Goal: Task Accomplishment & Management: Use online tool/utility

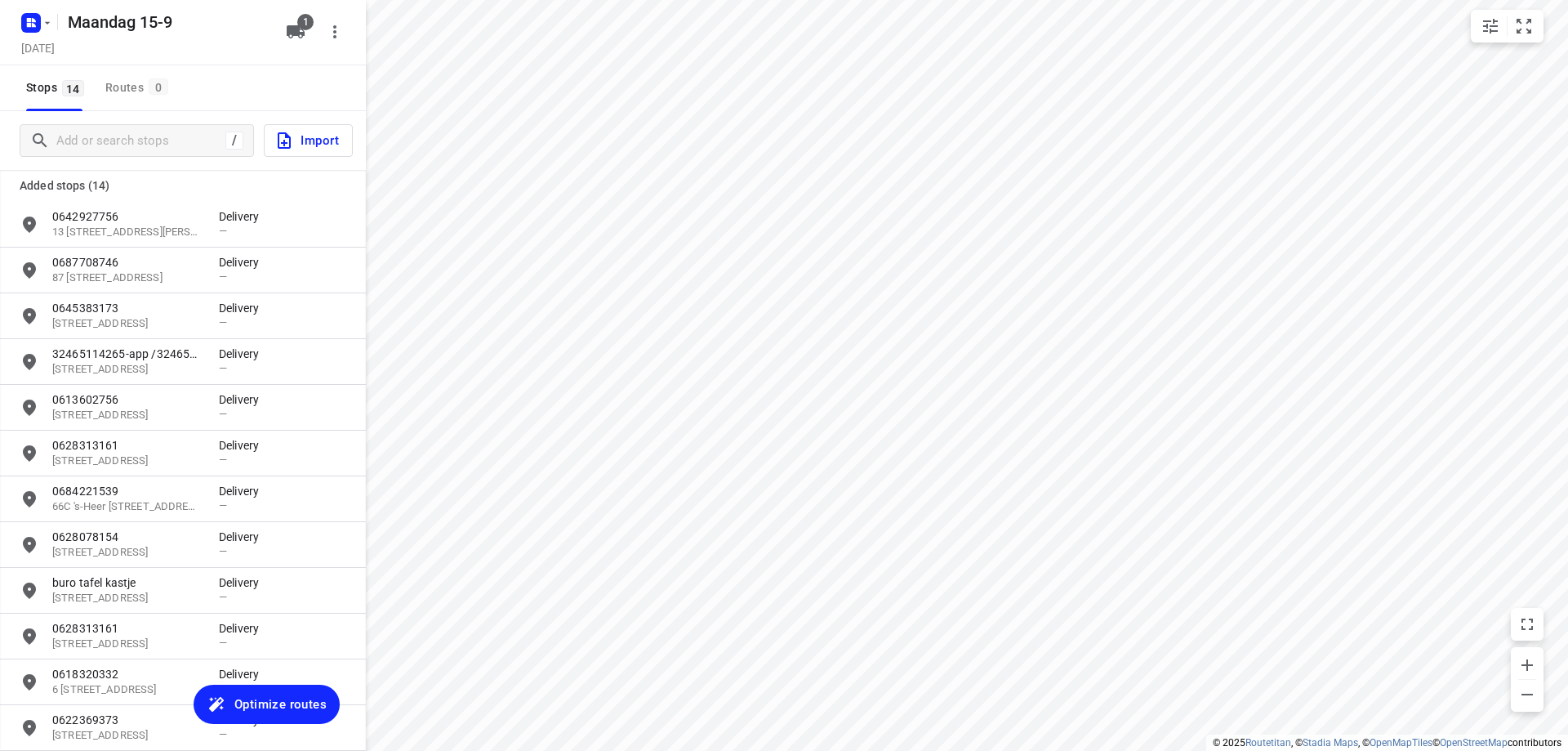
scroll to position [167, 0]
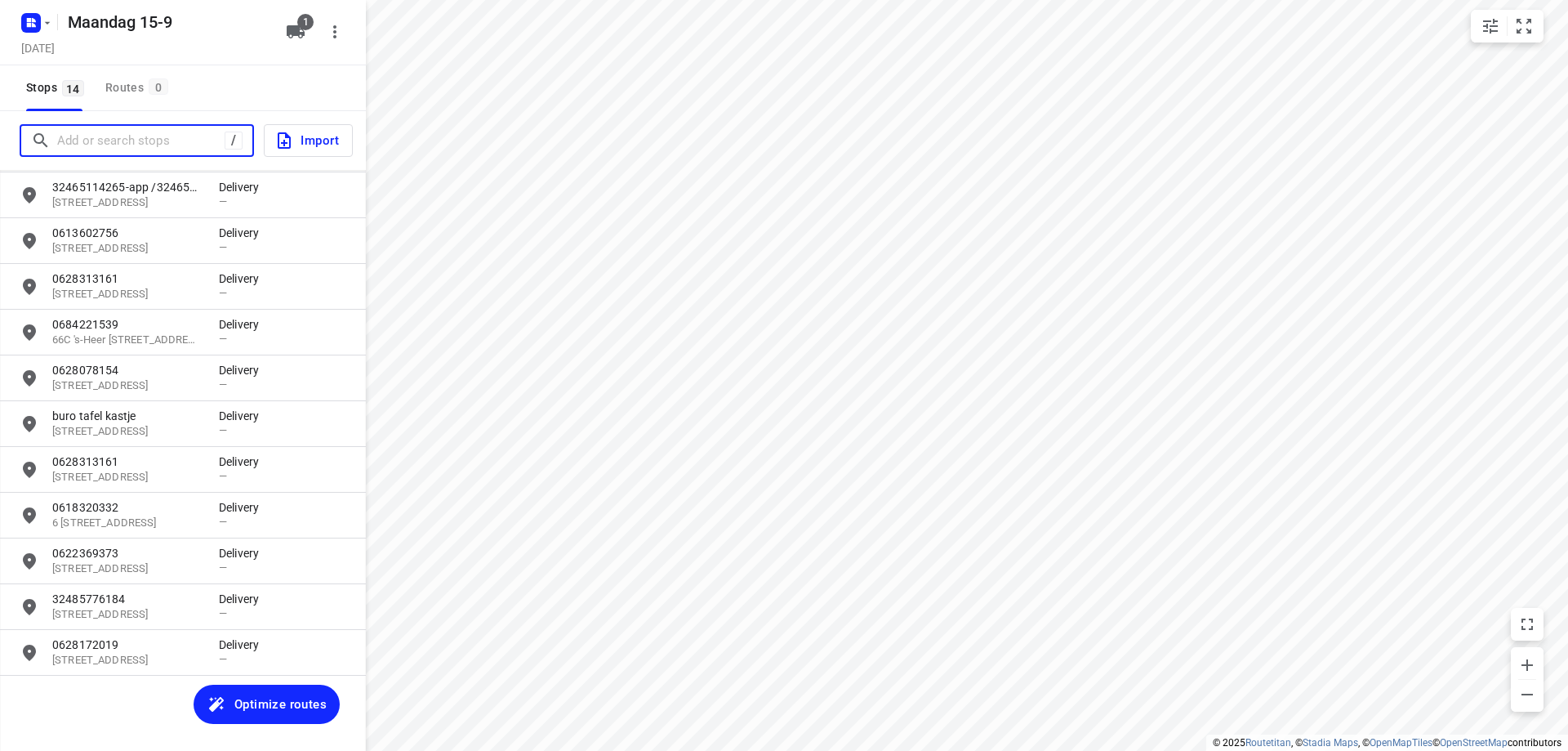
click at [129, 147] on input "Add or search stops" at bounding box center [141, 141] width 168 height 25
click at [158, 136] on input "Add or search stops" at bounding box center [203, 141] width 294 height 25
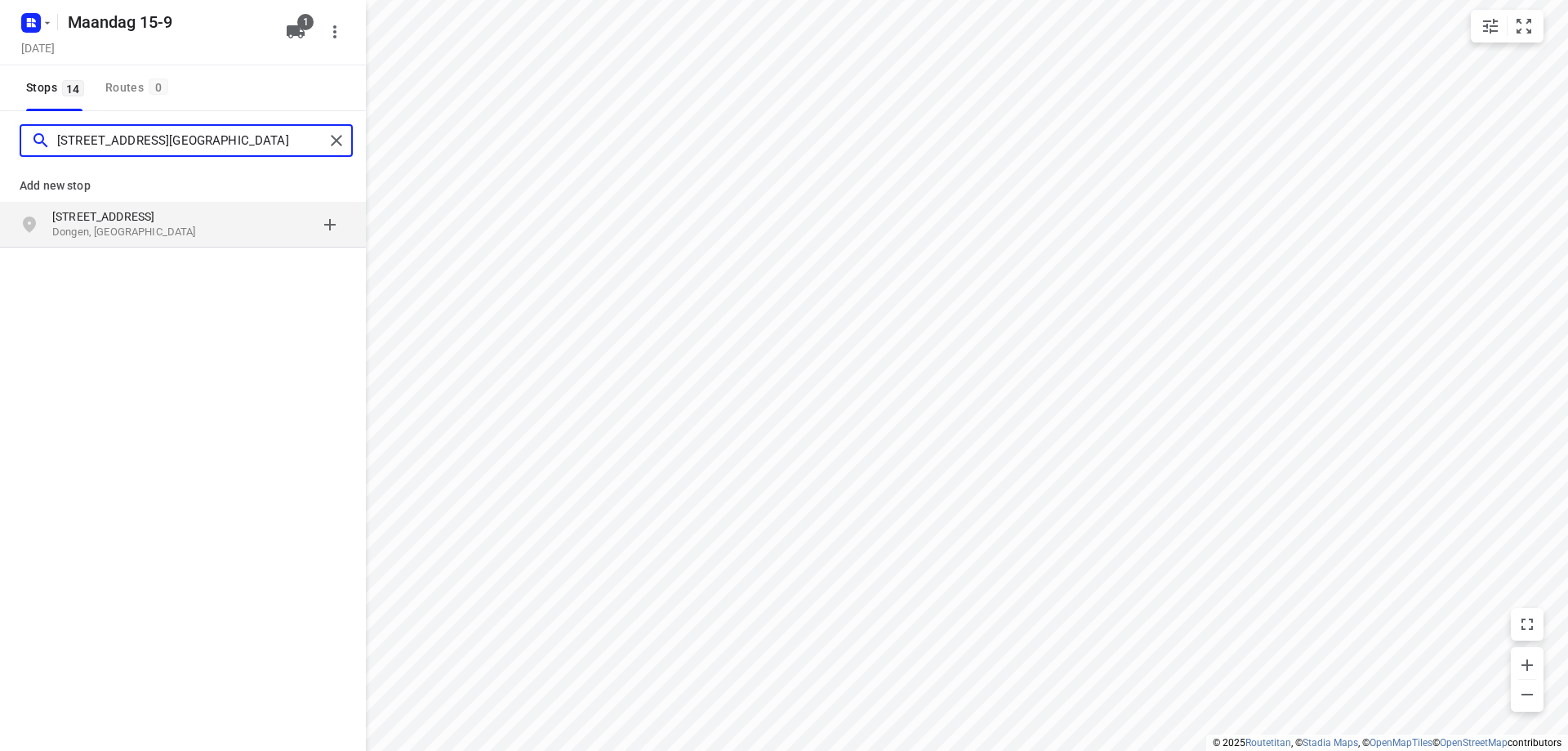
type input "[STREET_ADDRESS][GEOGRAPHIC_DATA]"
click at [201, 230] on p "Dongen, [GEOGRAPHIC_DATA]" at bounding box center [127, 232] width 150 height 15
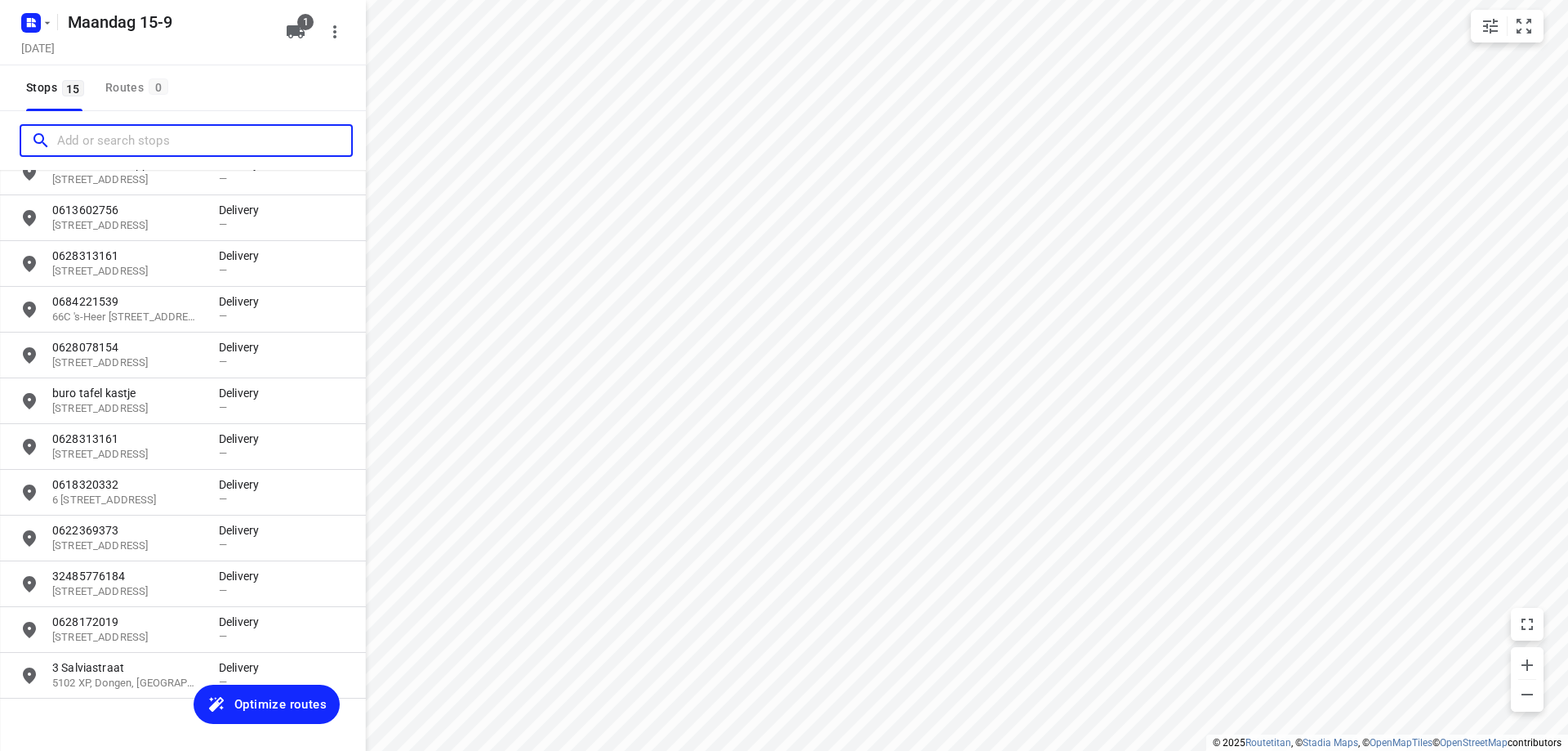
scroll to position [213, 0]
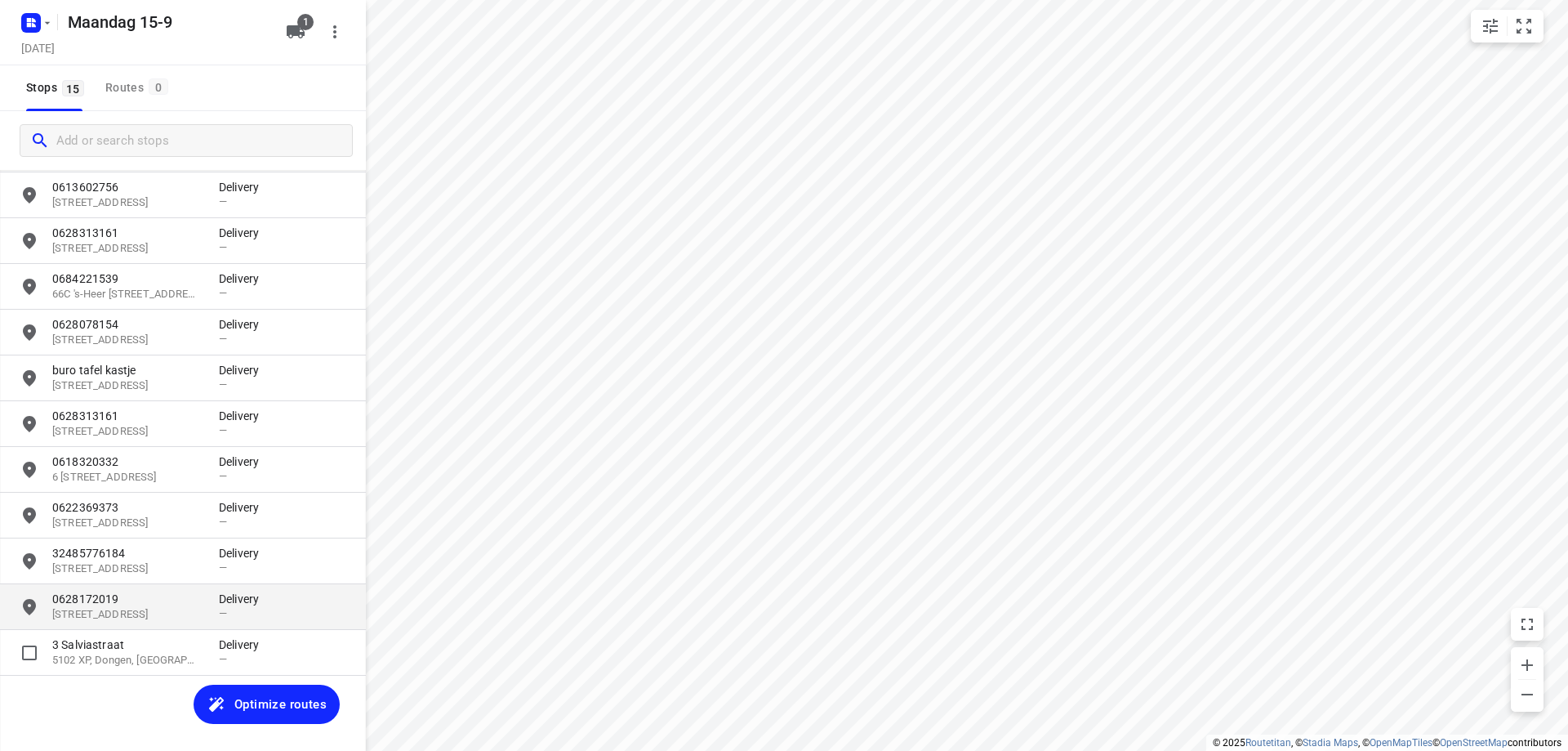
drag, startPoint x: 187, startPoint y: 649, endPoint x: 229, endPoint y: 594, distance: 69.2
click at [186, 649] on p "3 Salviastraat" at bounding box center [127, 644] width 150 height 16
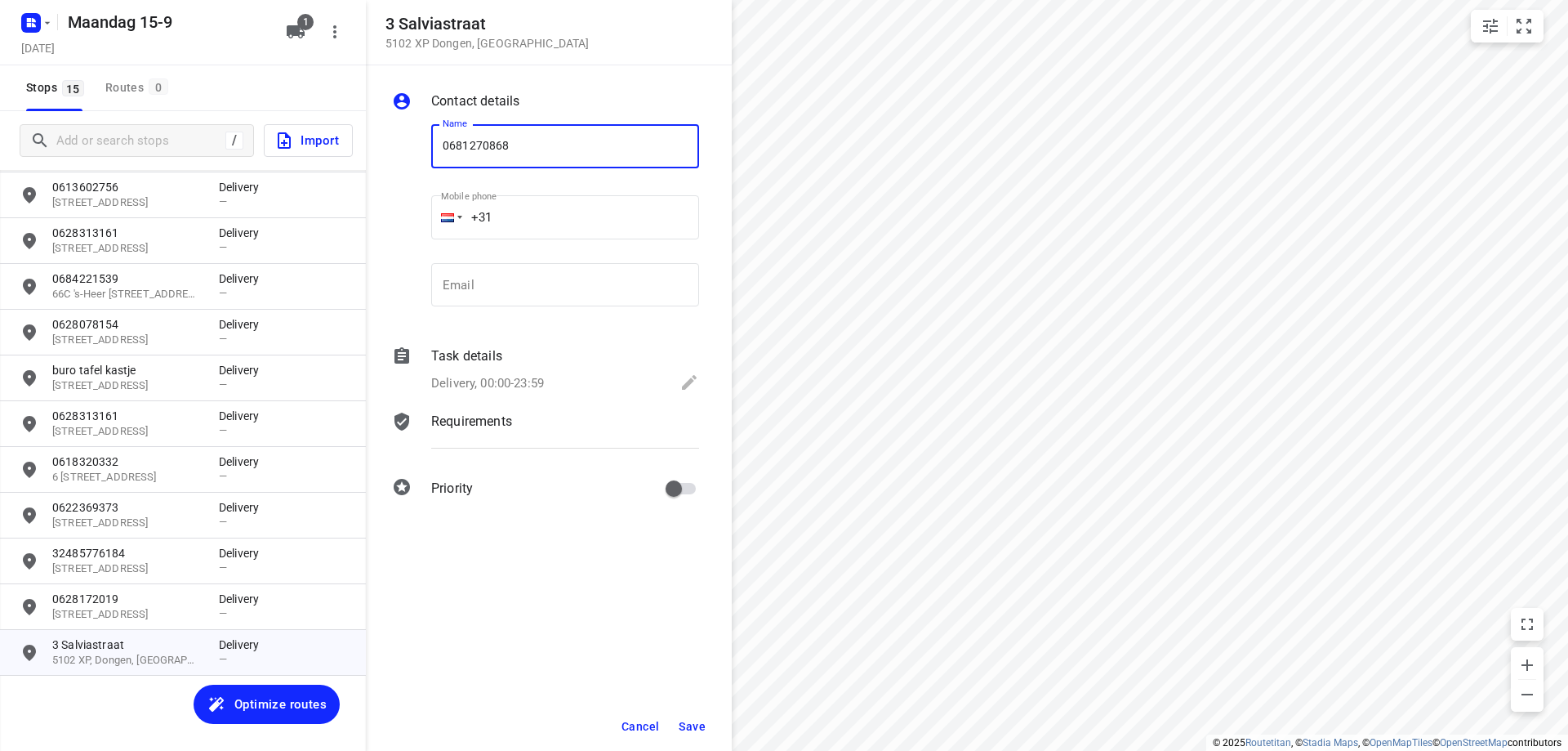
type input "0681270868"
click at [687, 725] on span "Save" at bounding box center [692, 726] width 27 height 13
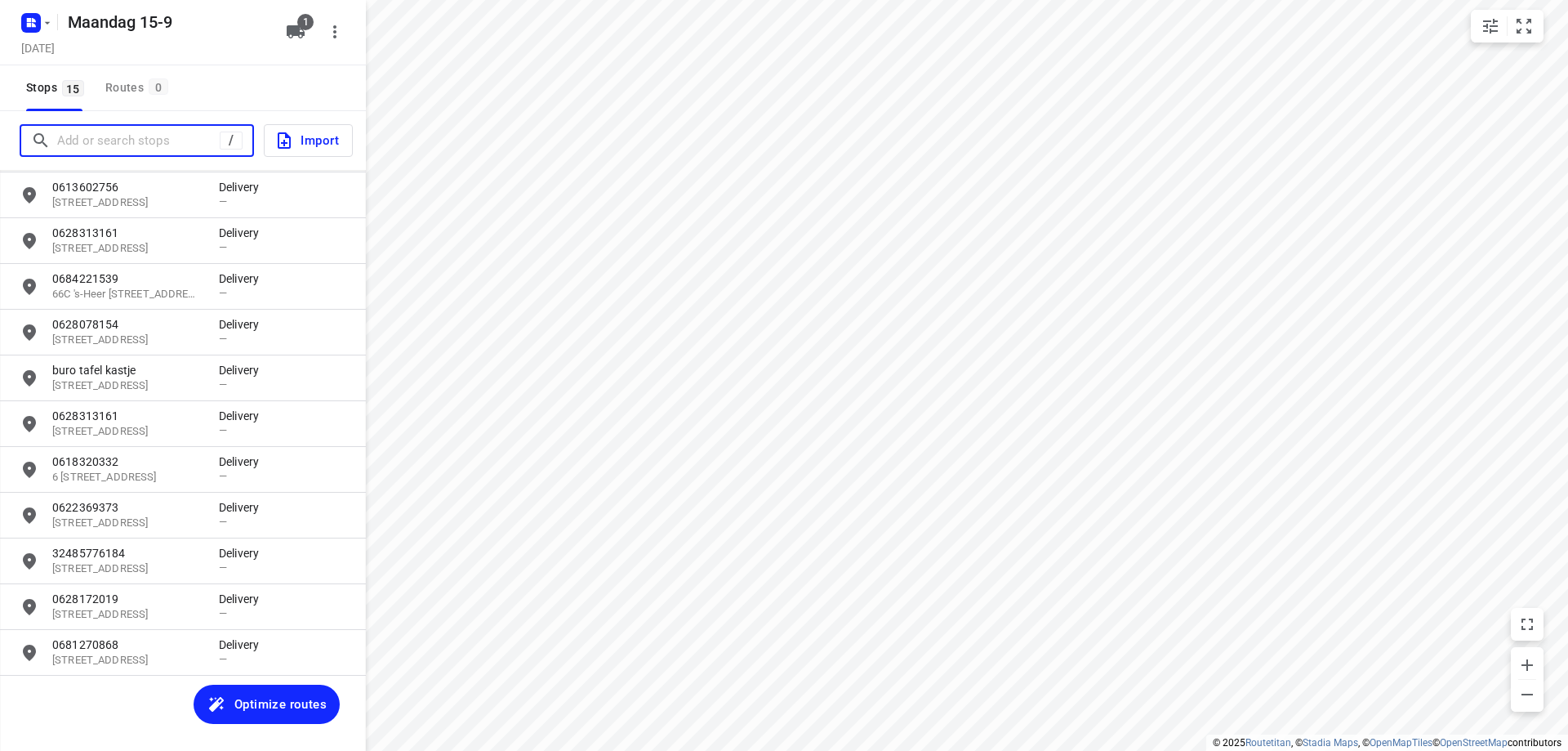
click at [94, 137] on input "Add or search stops" at bounding box center [138, 141] width 163 height 25
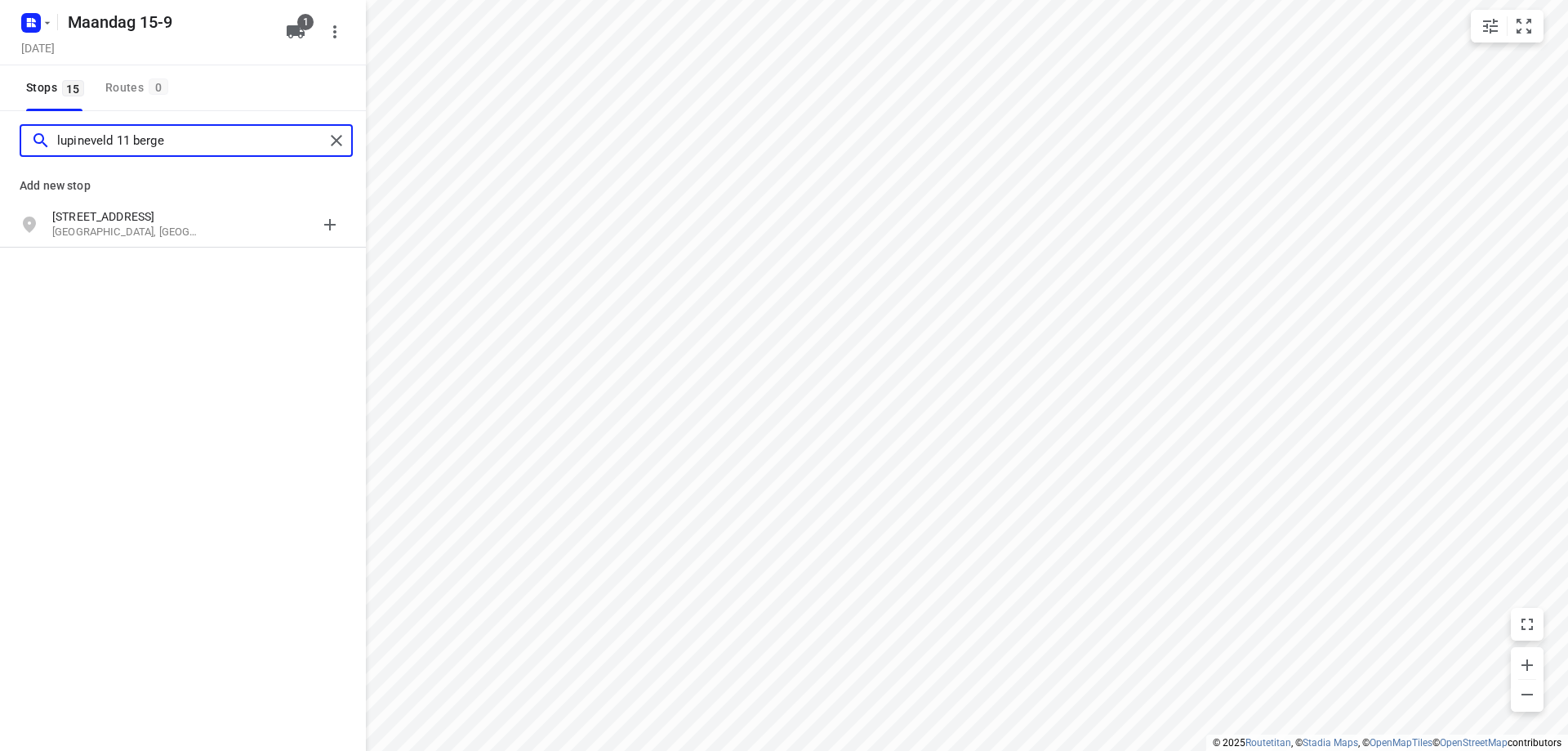
type input "lupineveld 11 berge"
click at [199, 231] on p "[GEOGRAPHIC_DATA], [GEOGRAPHIC_DATA]" at bounding box center [127, 232] width 150 height 15
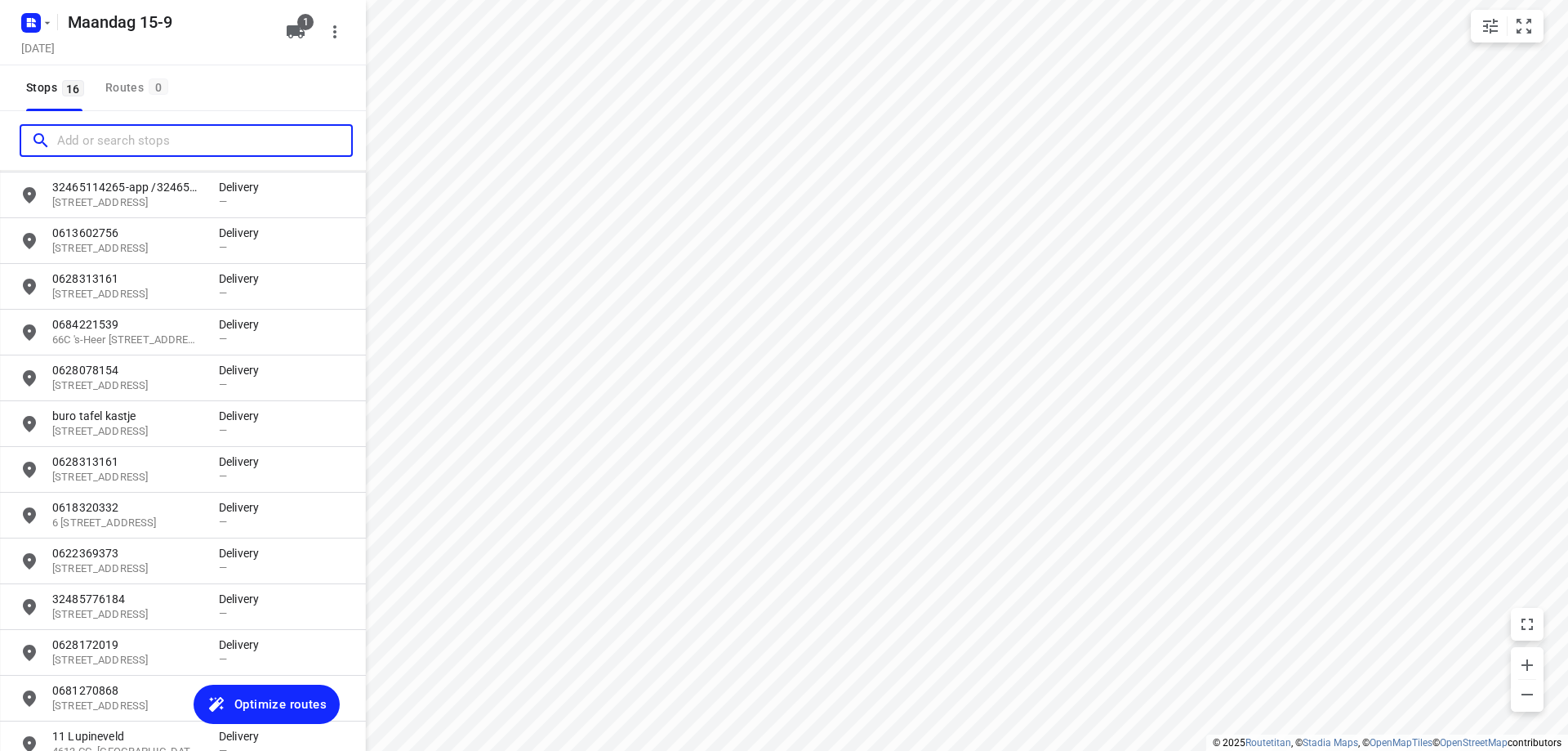
scroll to position [259, 0]
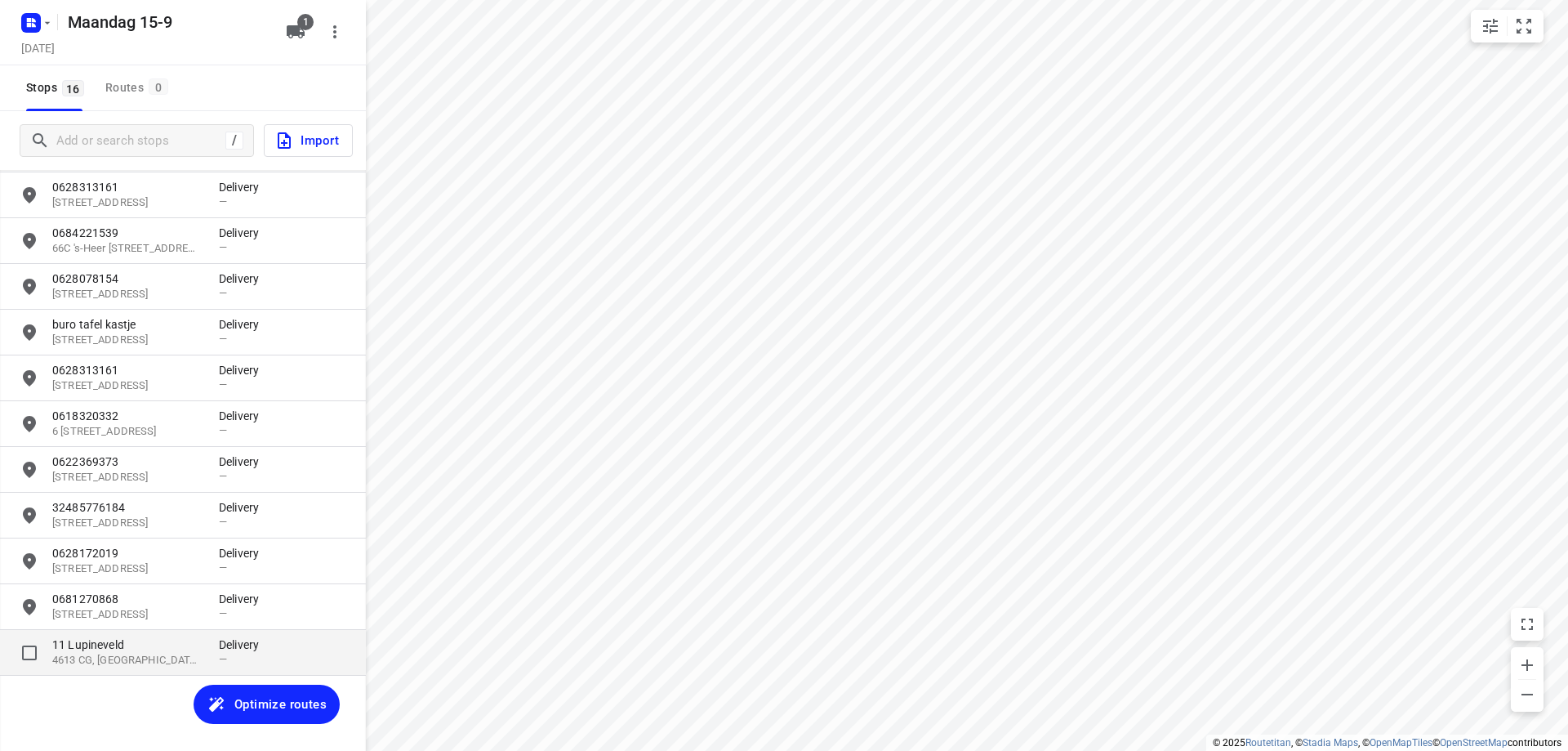
click at [199, 643] on p "11 Lupineveld" at bounding box center [127, 644] width 150 height 16
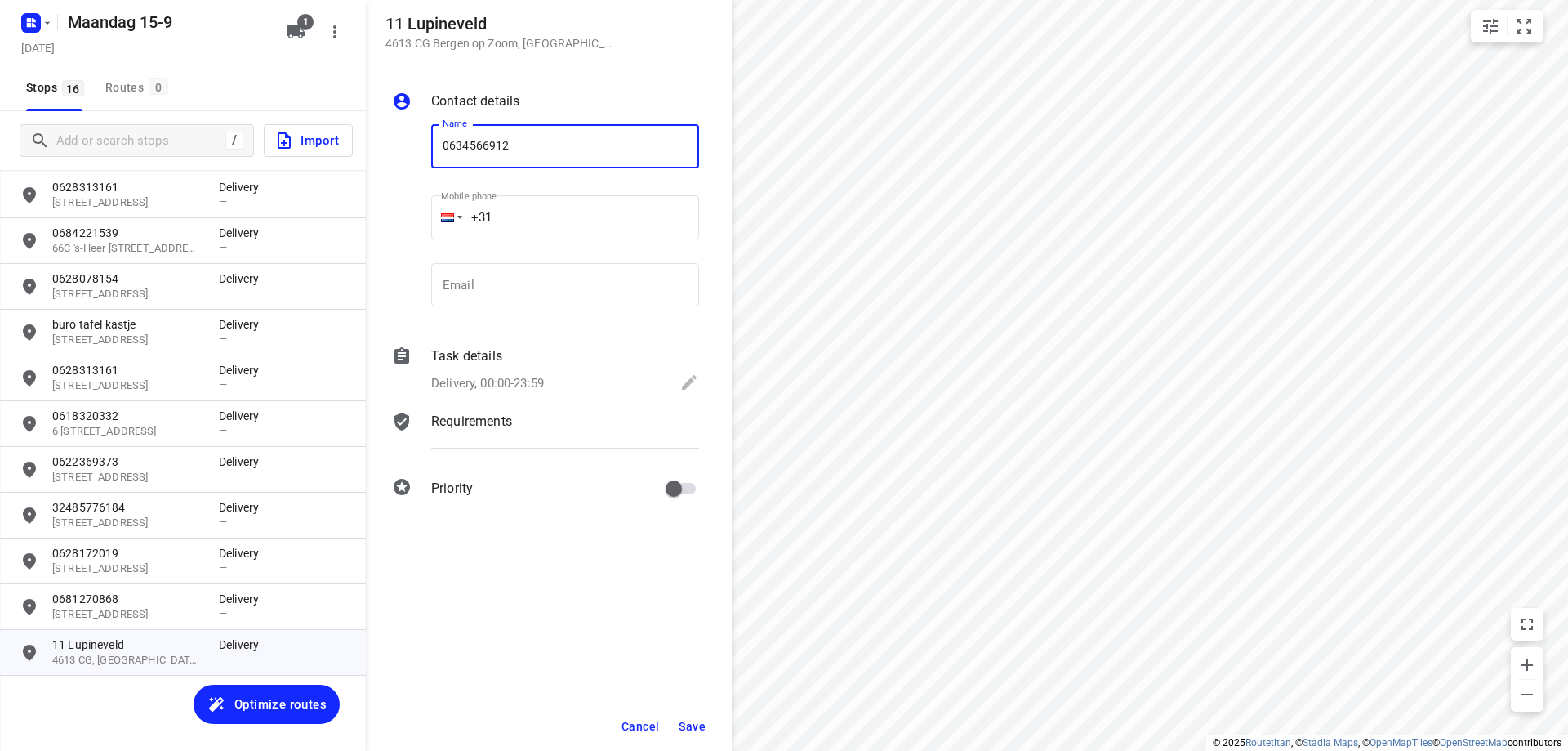
type input "0634566912"
click at [684, 724] on span "Save" at bounding box center [692, 726] width 27 height 13
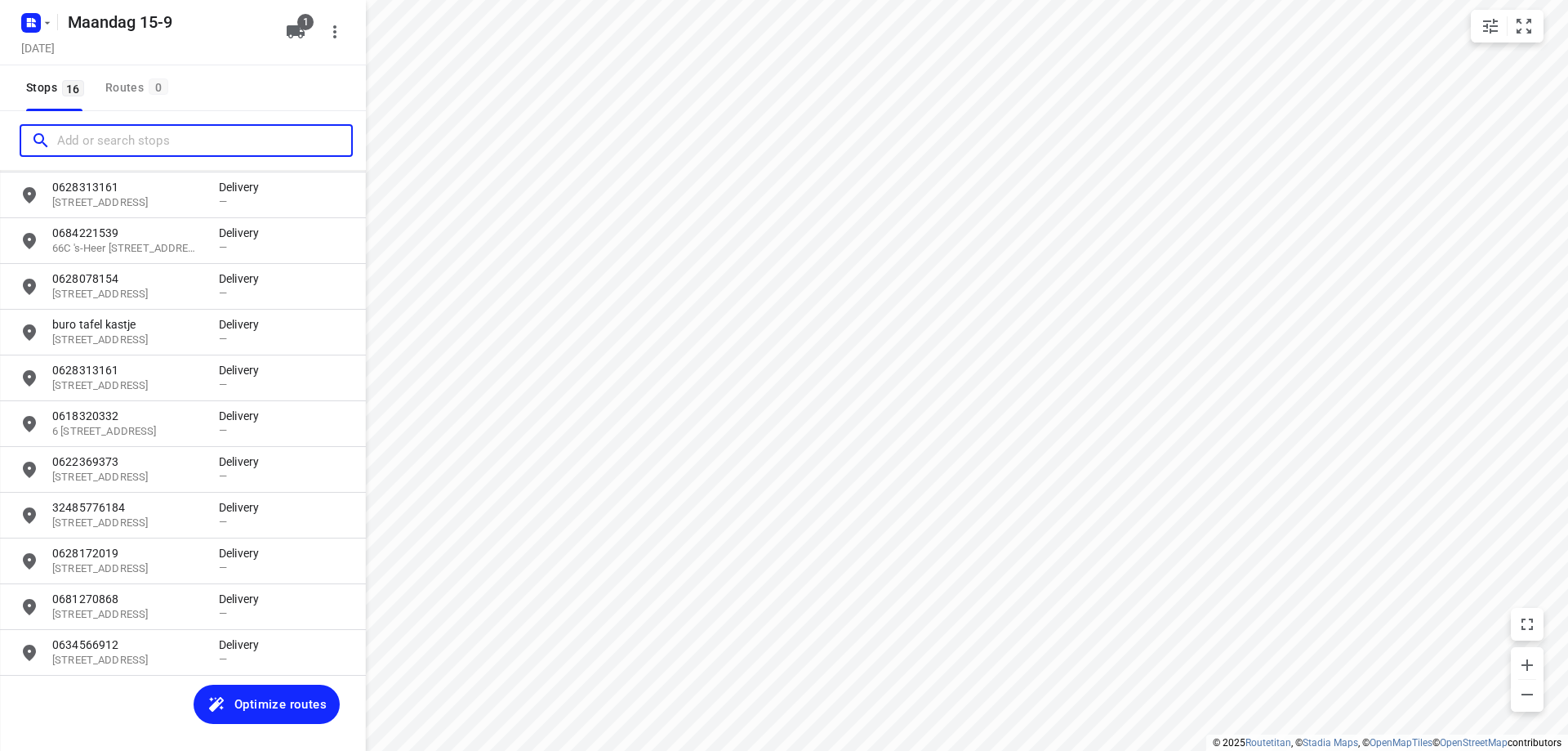
click at [165, 136] on input "Add or search stops" at bounding box center [203, 141] width 294 height 25
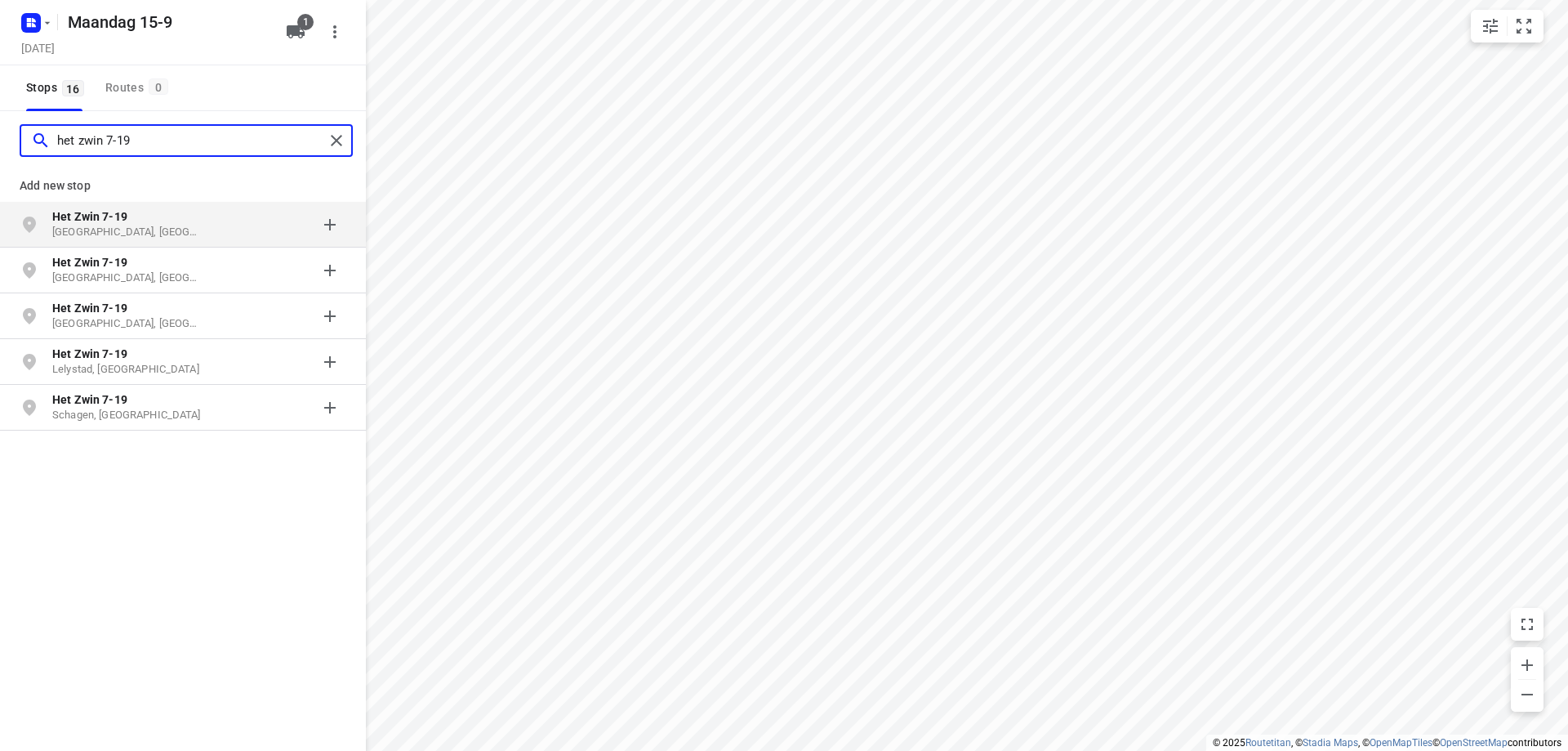
type input "het zwin 7-19"
click at [241, 222] on div "grid" at bounding box center [282, 225] width 127 height 33
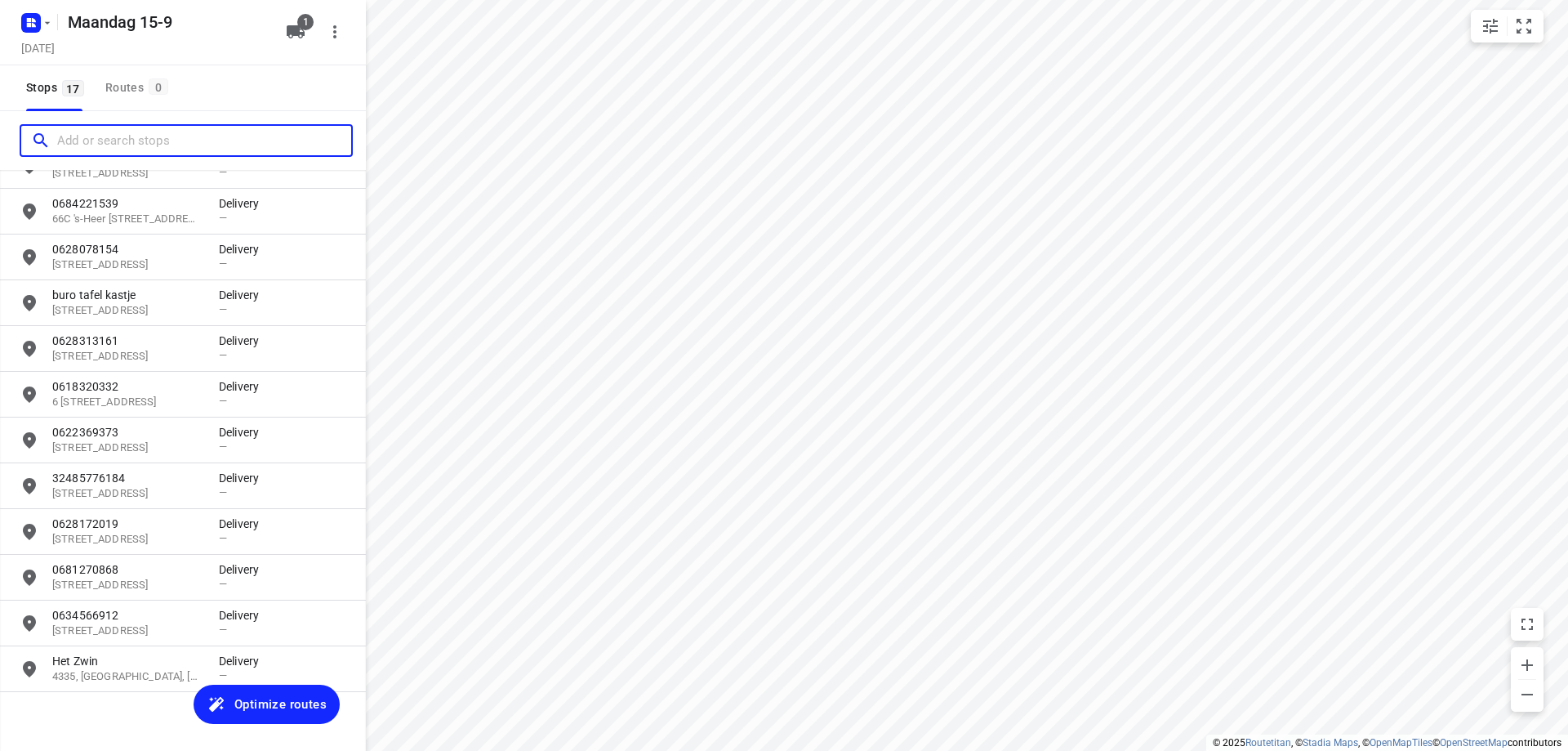
scroll to position [304, 0]
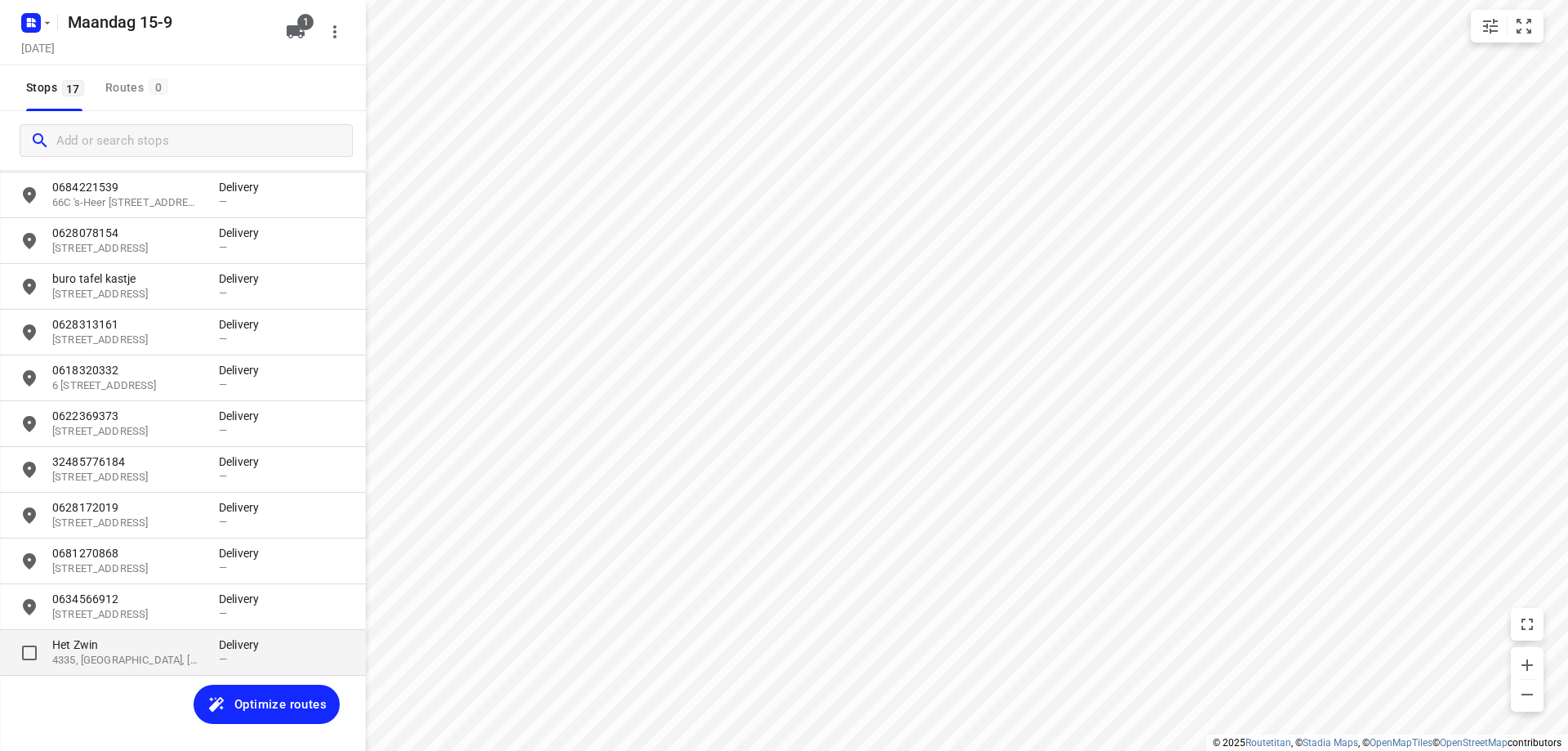
click at [147, 642] on p "Het Zwin" at bounding box center [127, 644] width 150 height 16
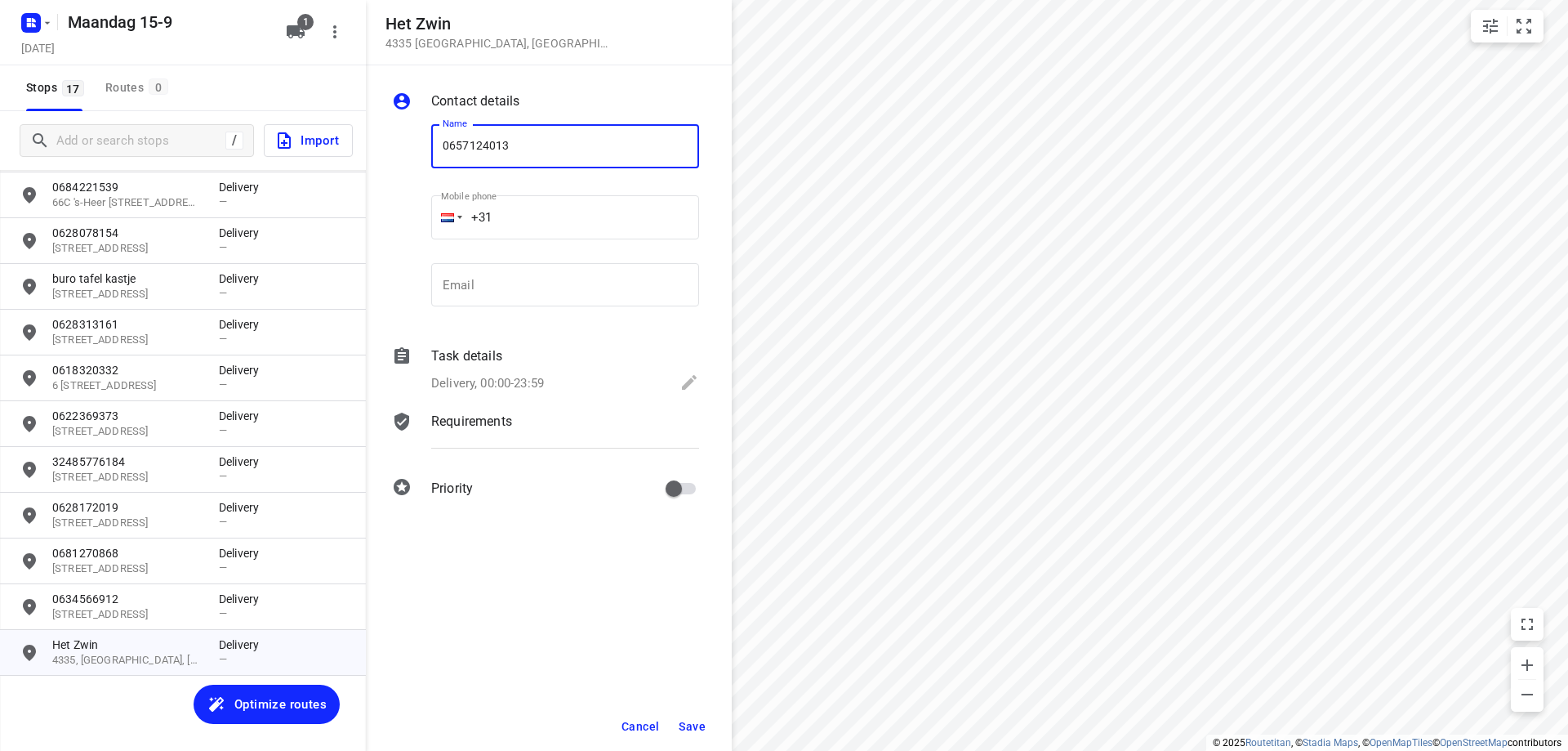
type input "0657124013"
click at [690, 720] on span "Save" at bounding box center [692, 726] width 27 height 13
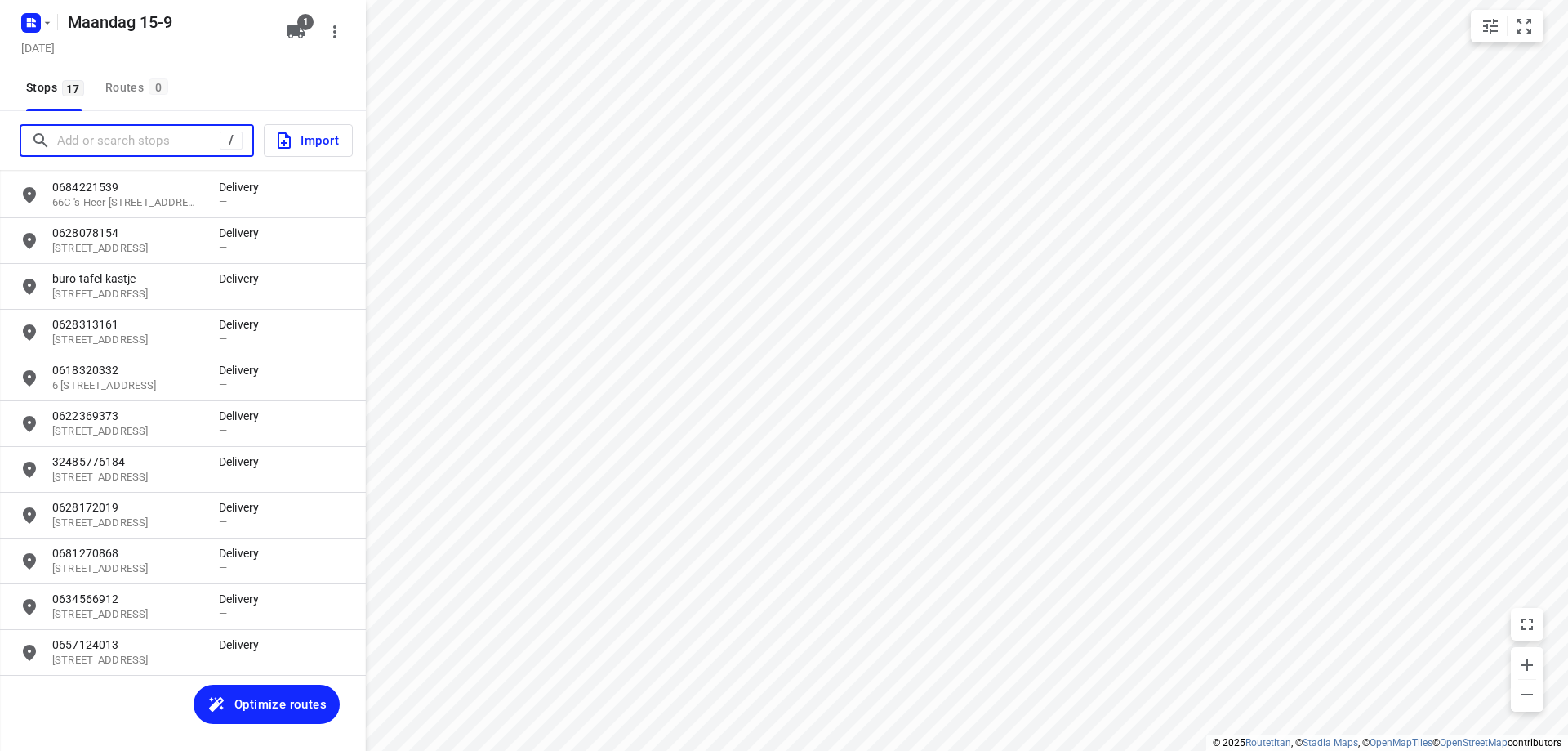
click at [164, 149] on input "Add or search stops" at bounding box center [138, 141] width 163 height 25
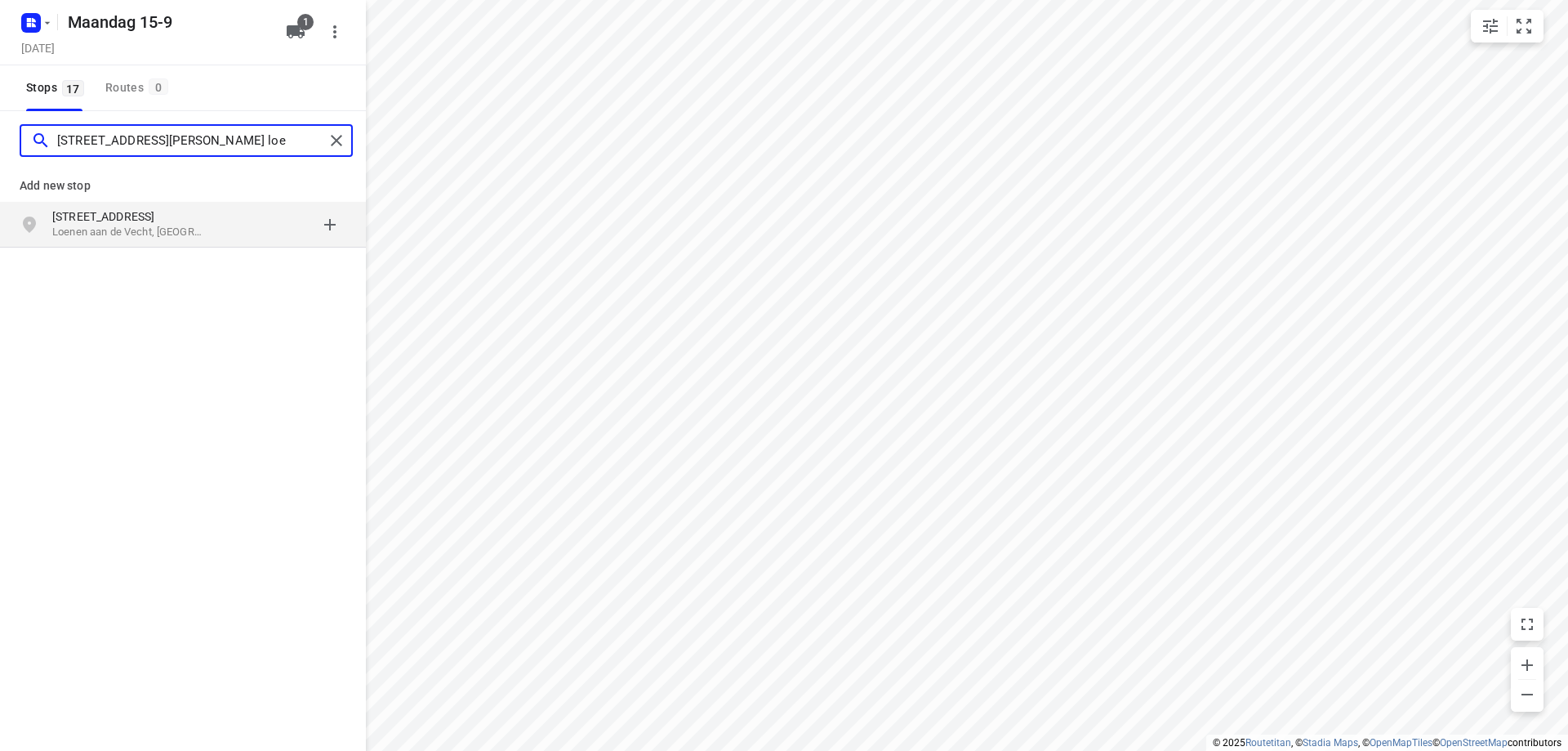
type input "[STREET_ADDRESS][PERSON_NAME] loe"
click at [209, 236] on div "[STREET_ADDRESS]" at bounding box center [136, 225] width 167 height 33
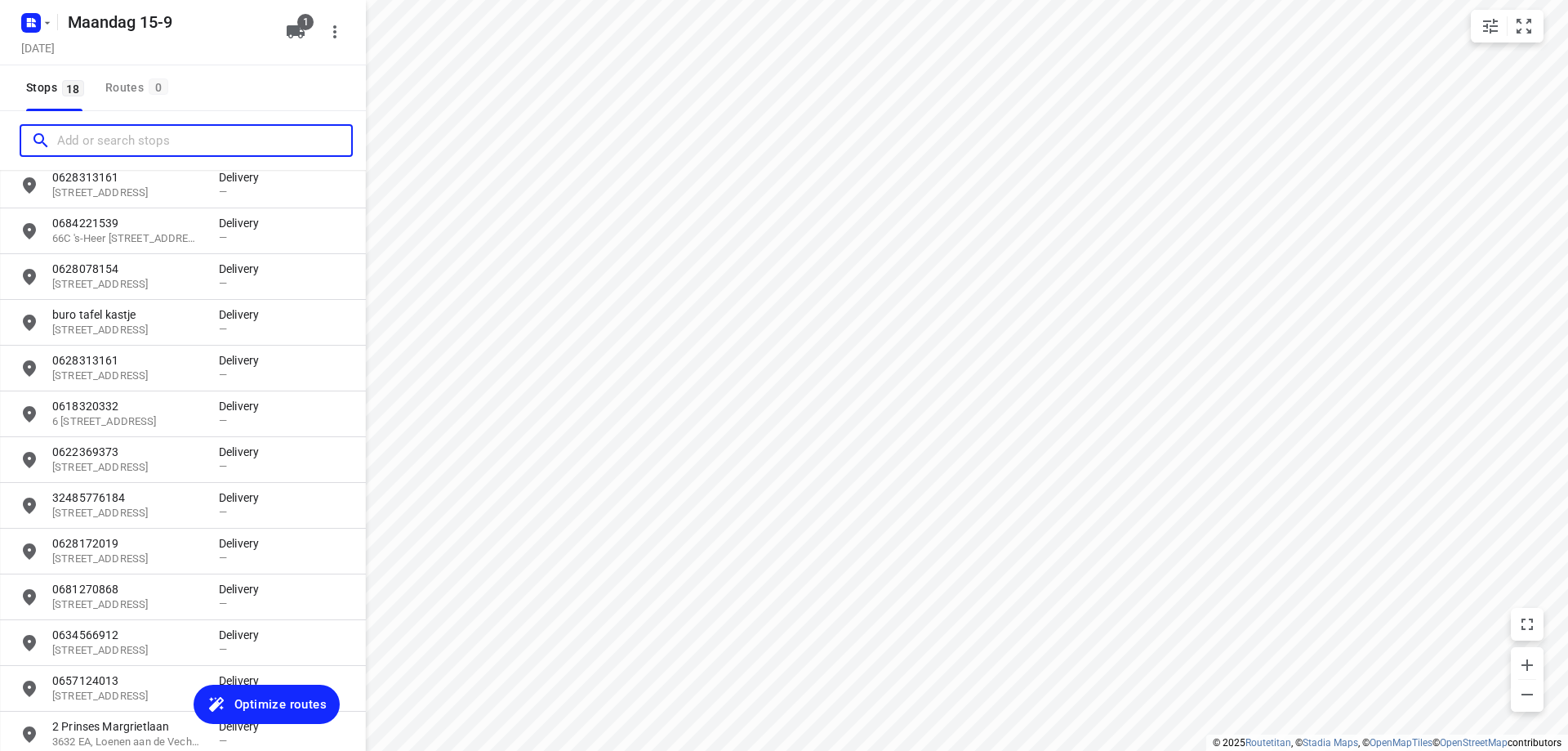
scroll to position [349, 0]
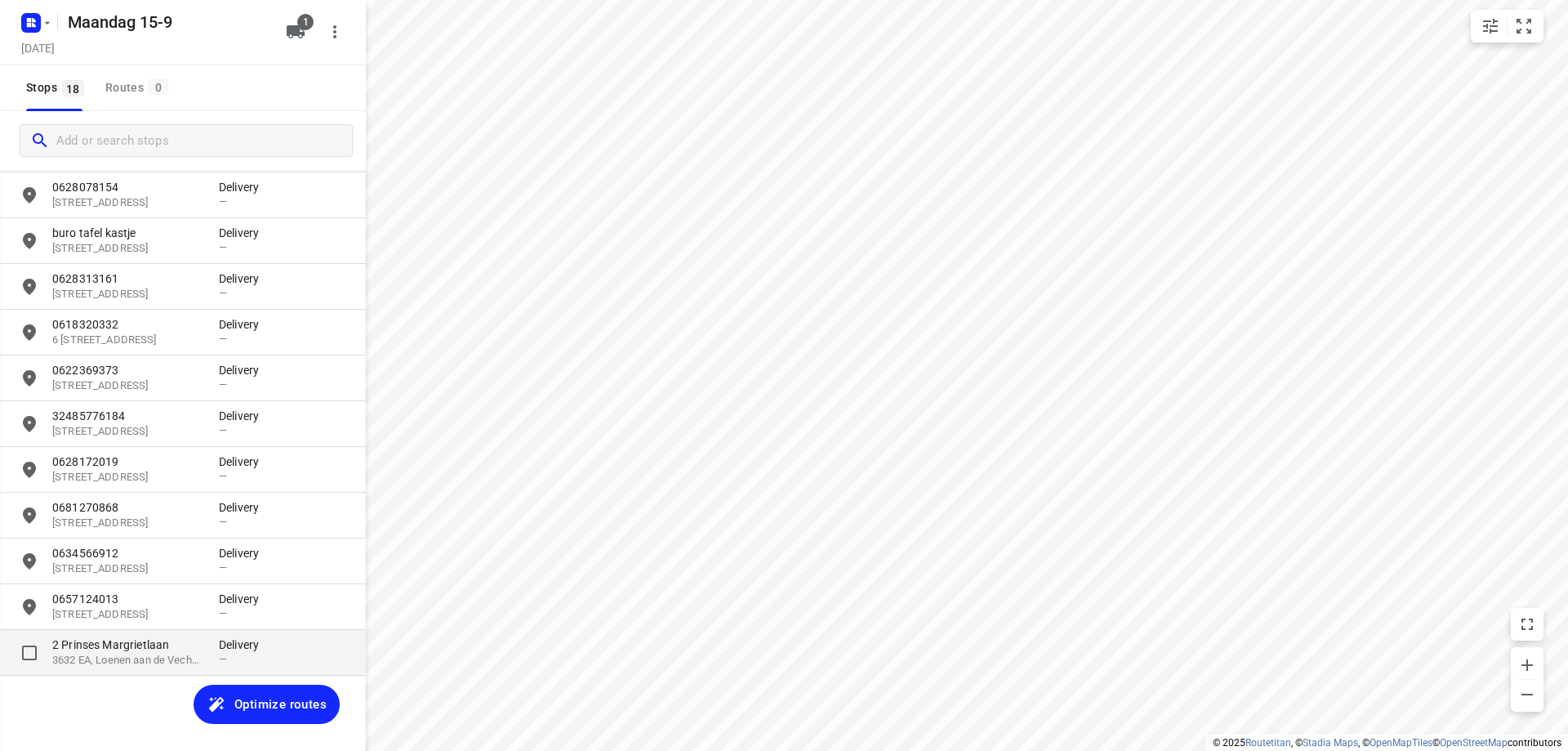
click at [197, 644] on p "2 Prinses Margrietlaan" at bounding box center [127, 644] width 150 height 16
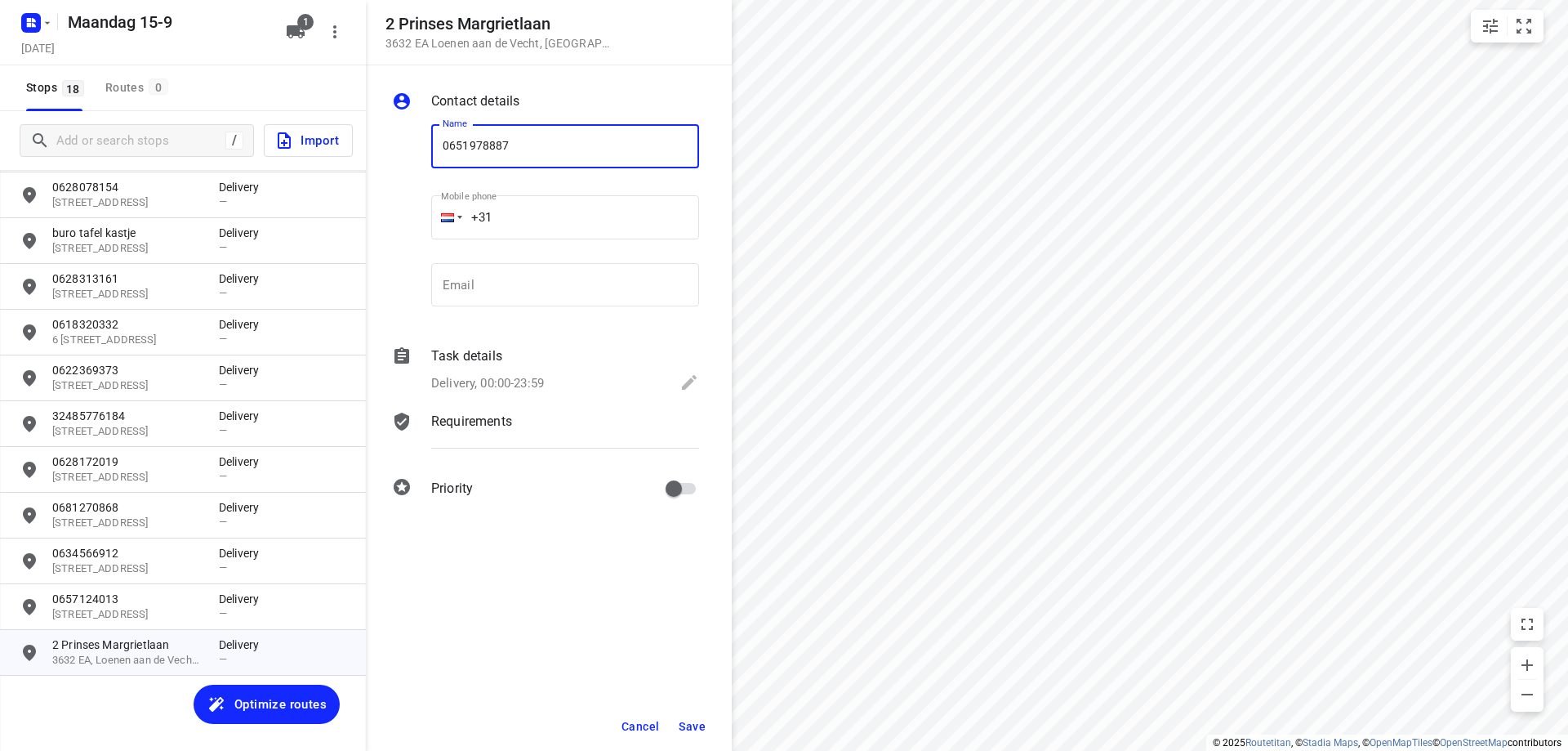
type input "0651978887"
click at [701, 721] on span "Save" at bounding box center [692, 726] width 27 height 13
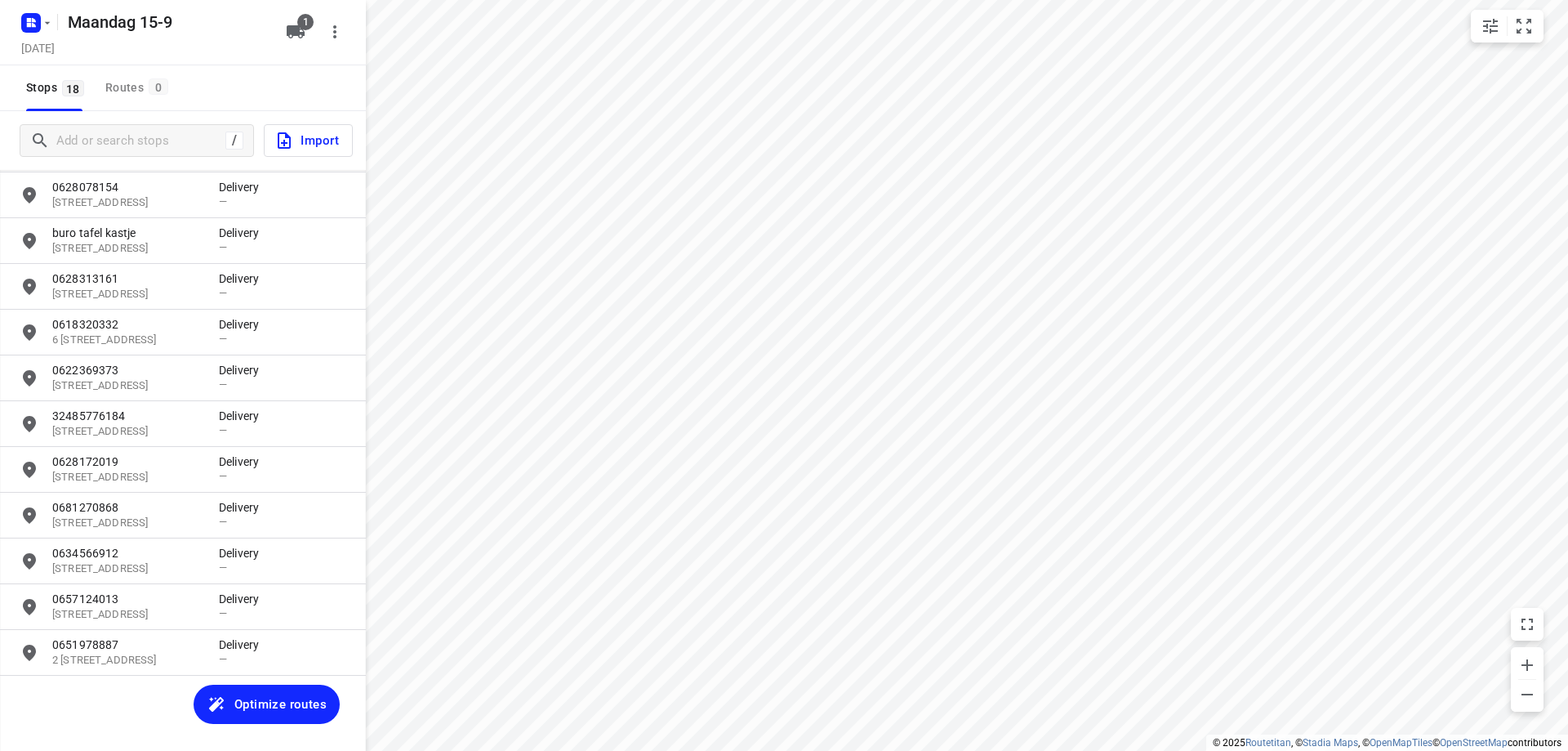
click at [286, 705] on span "Optimize routes" at bounding box center [281, 704] width 92 height 21
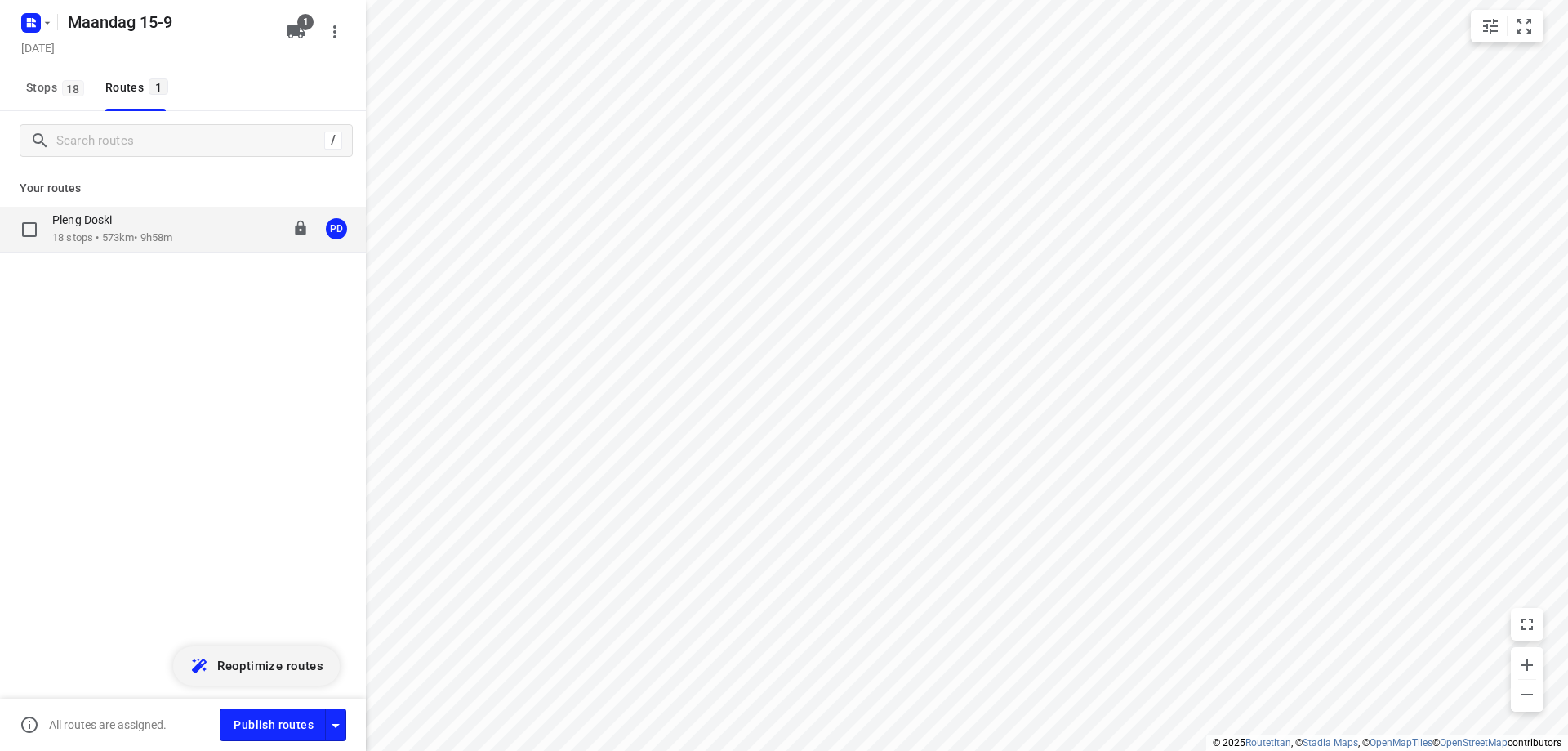
click at [134, 236] on p "18 stops • 573km • 9h58m" at bounding box center [113, 238] width 120 height 15
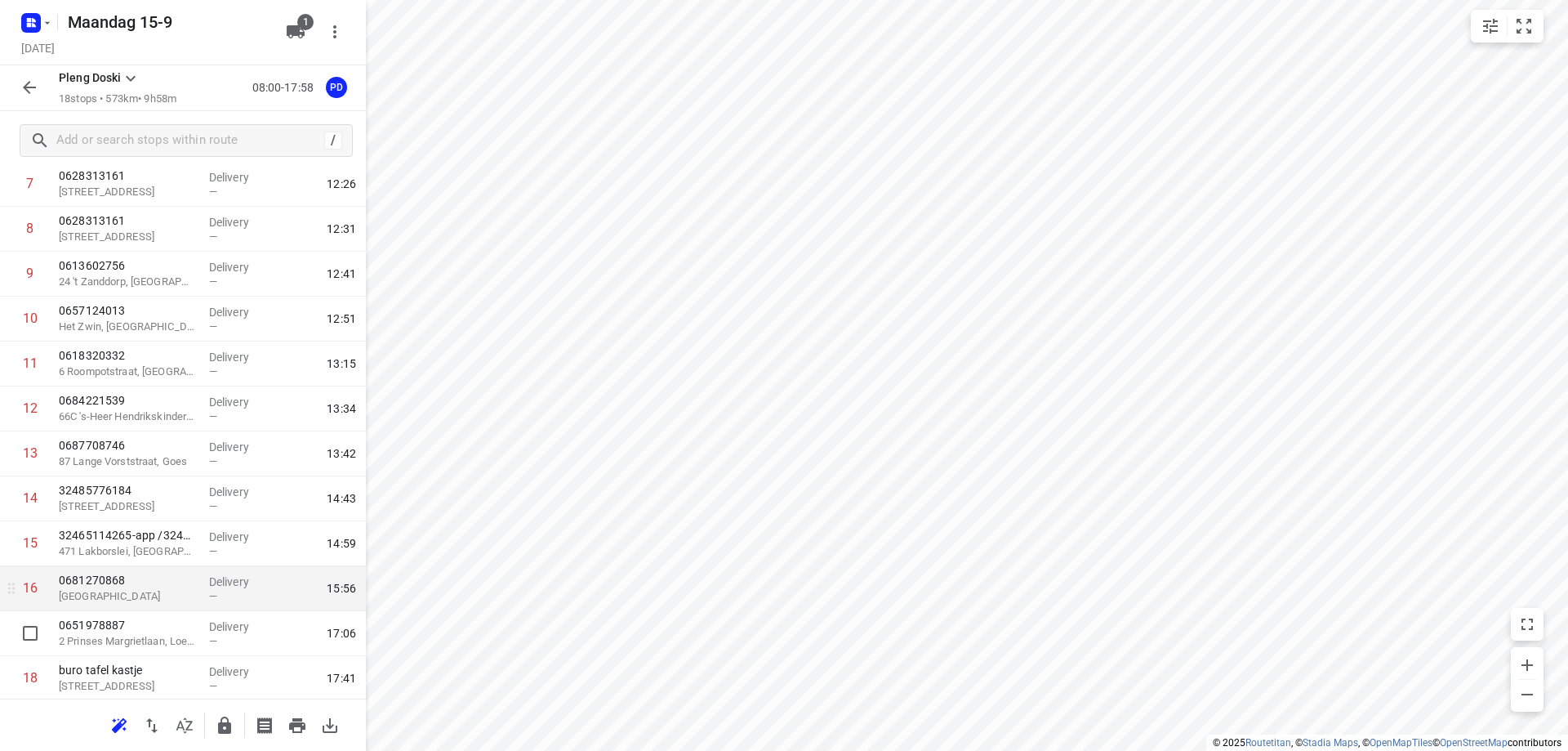
scroll to position [407, 0]
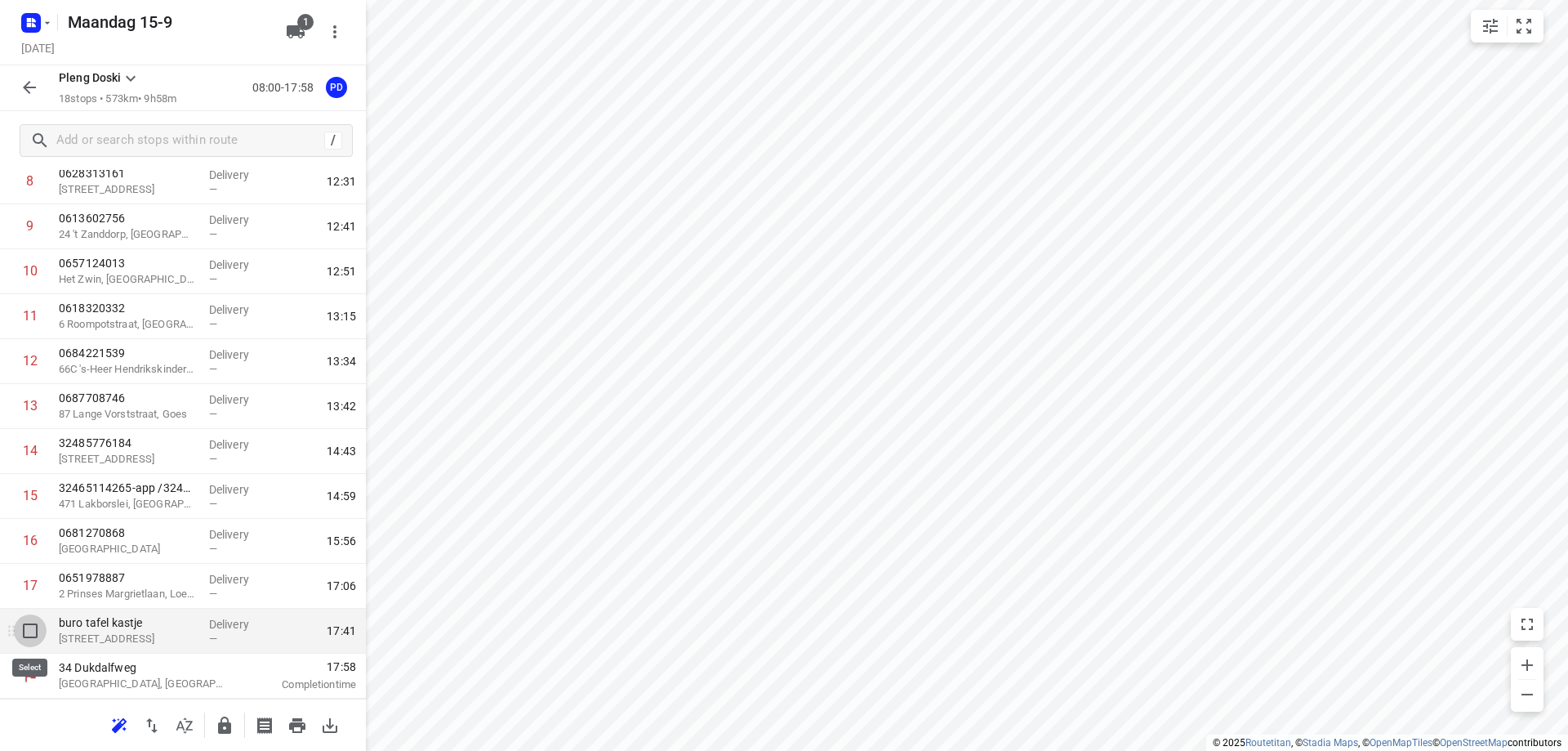
click at [28, 637] on input "checkbox" at bounding box center [30, 631] width 33 height 33
checkbox input "true"
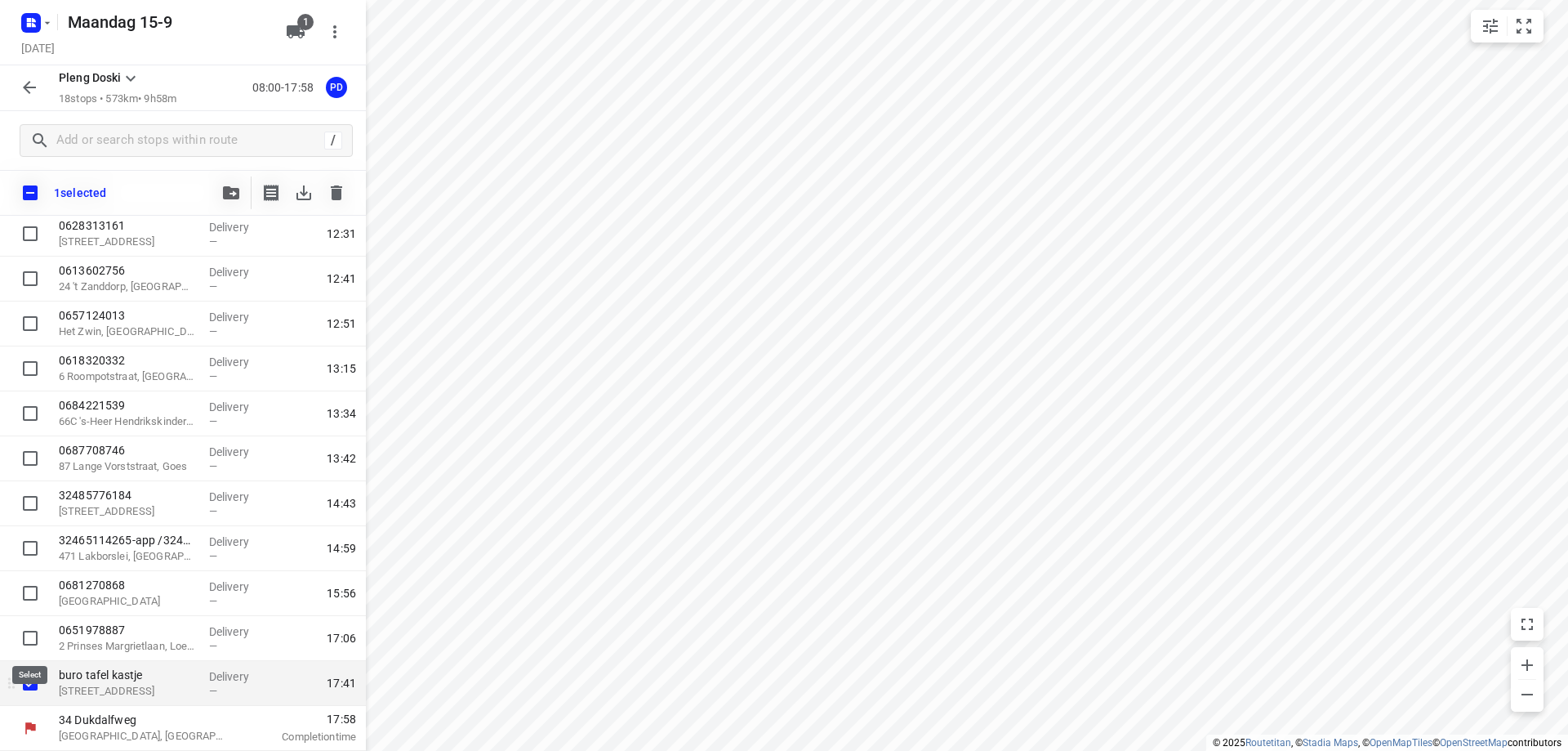
scroll to position [400, 0]
click at [349, 201] on button "button" at bounding box center [336, 192] width 33 height 33
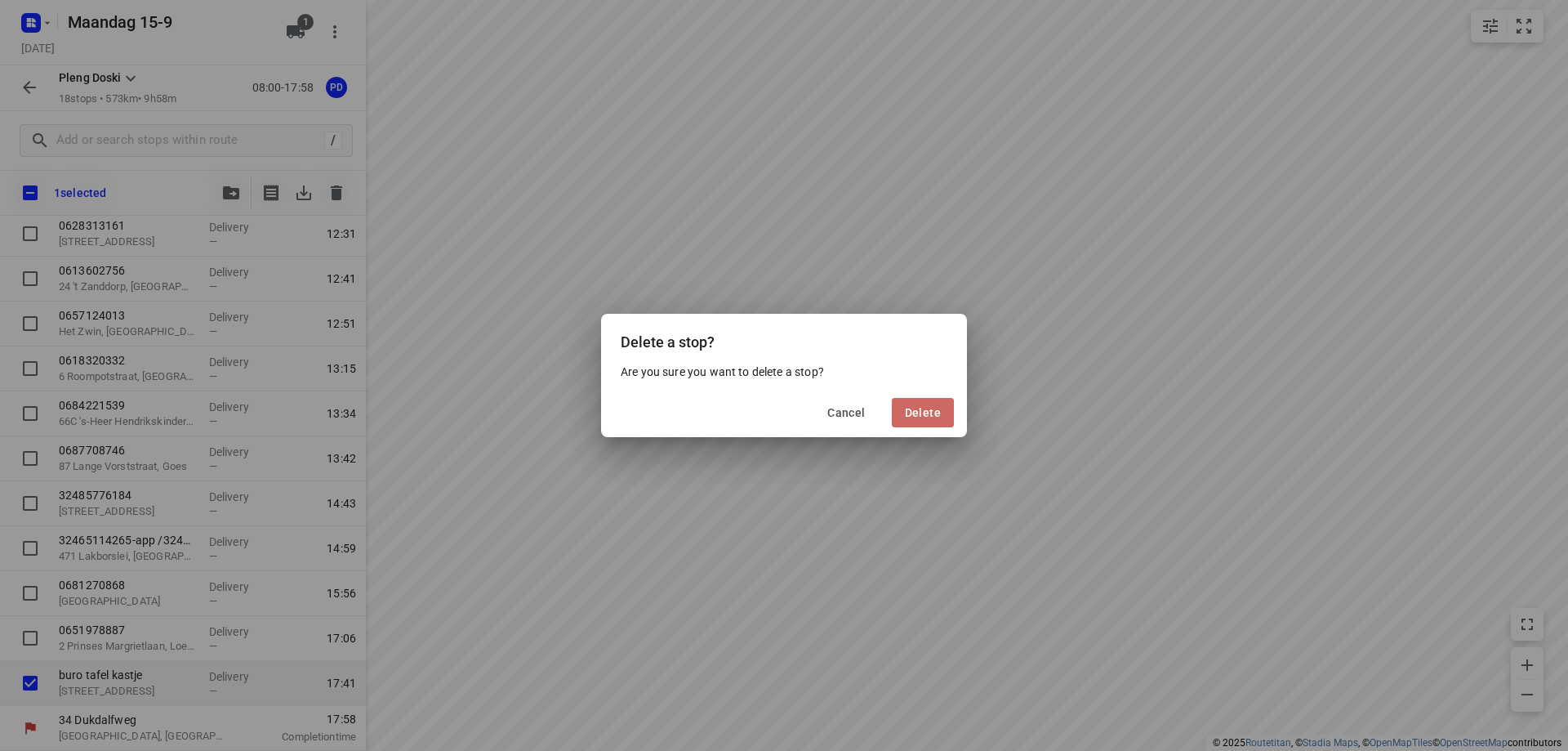
click at [915, 414] on span "Delete" at bounding box center [923, 412] width 36 height 13
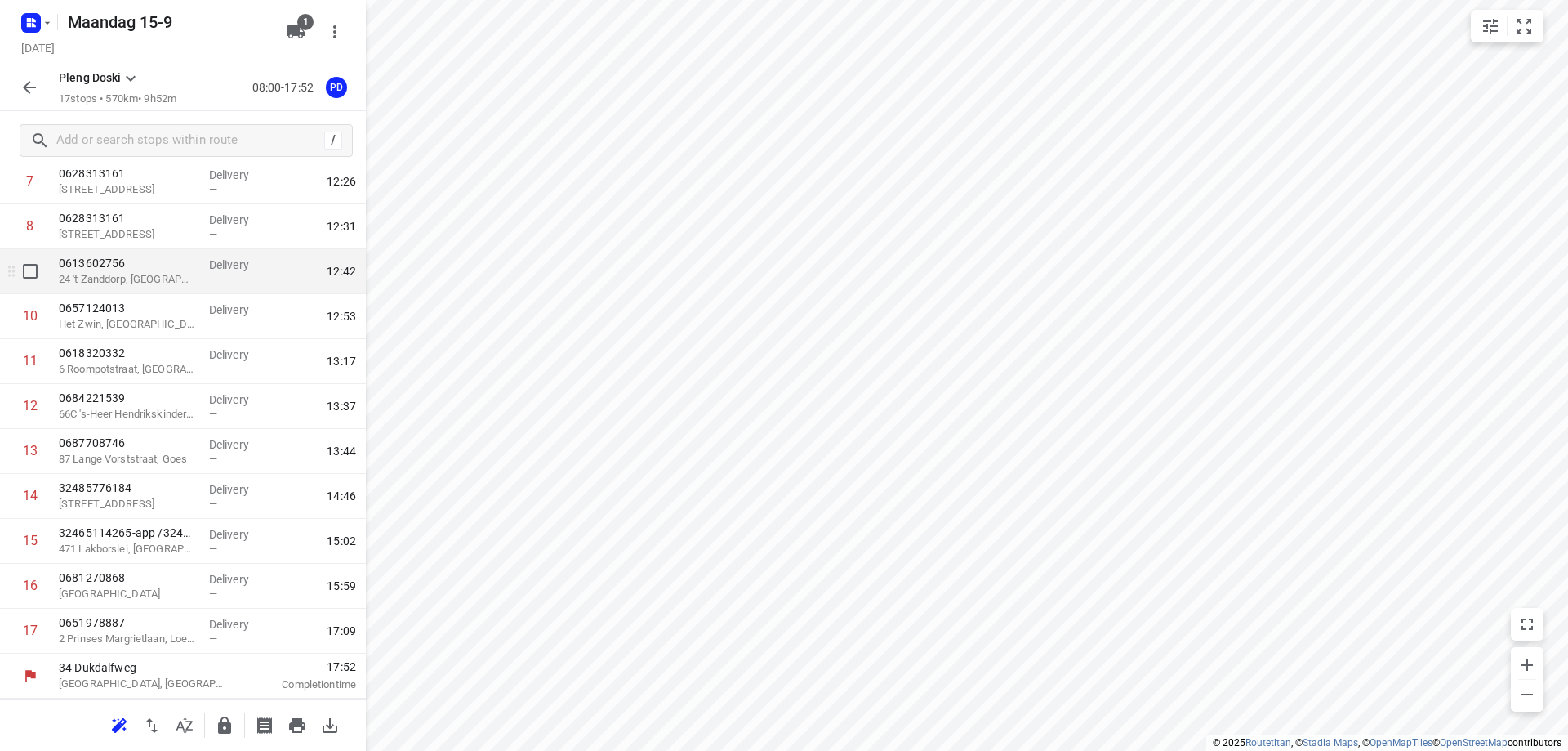
scroll to position [35, 0]
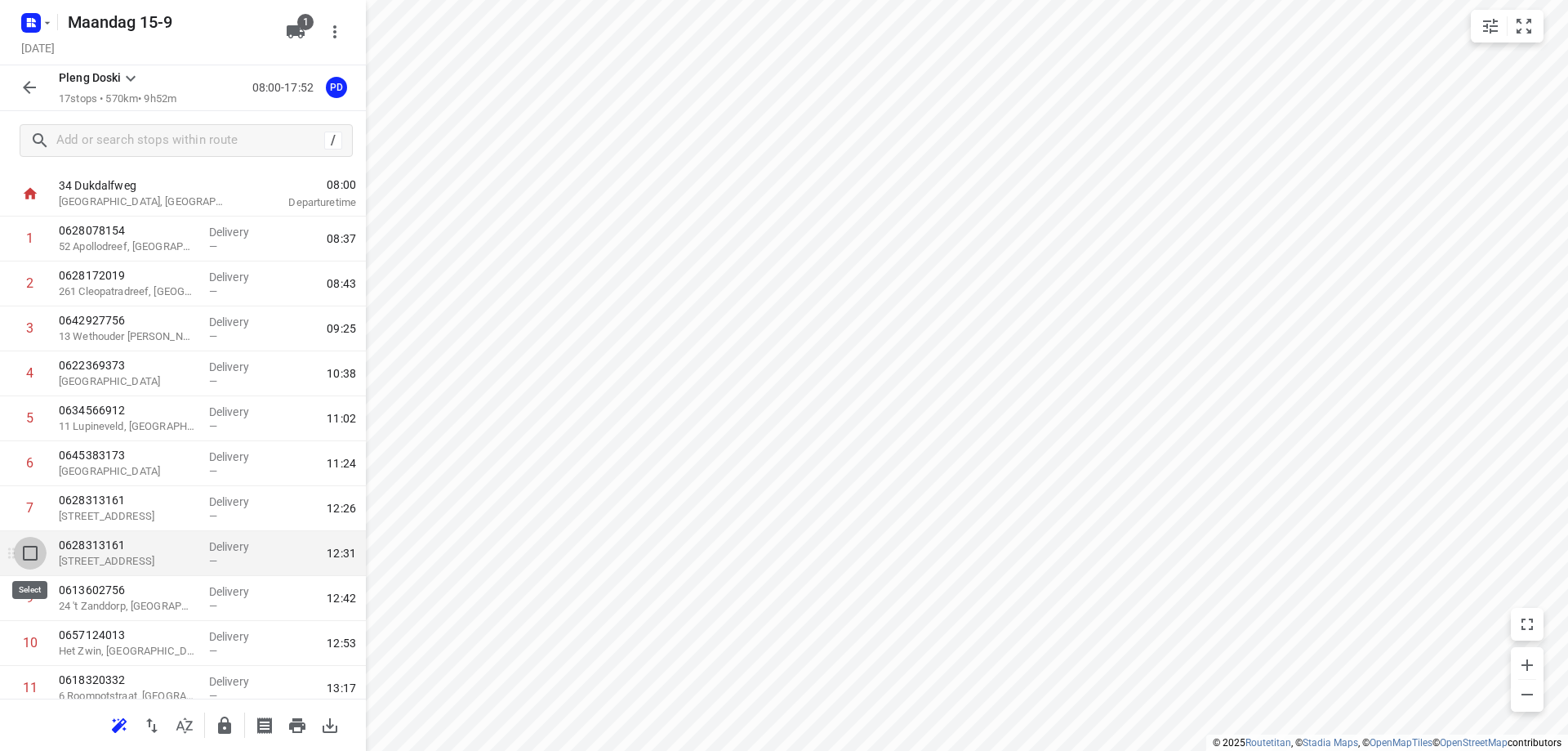
click at [28, 553] on input "checkbox" at bounding box center [30, 553] width 33 height 33
checkbox input "true"
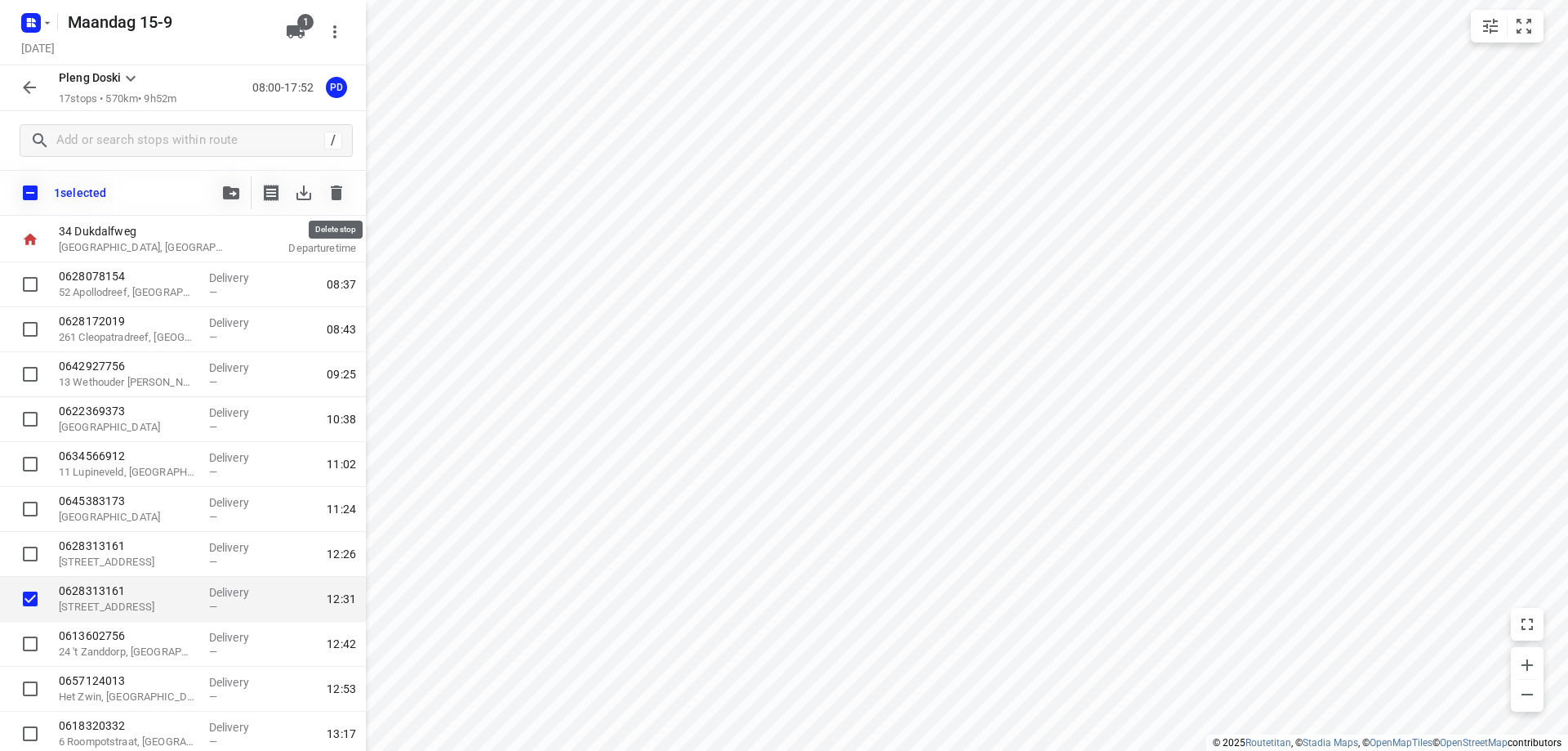
click at [330, 192] on icon "button" at bounding box center [336, 192] width 19 height 19
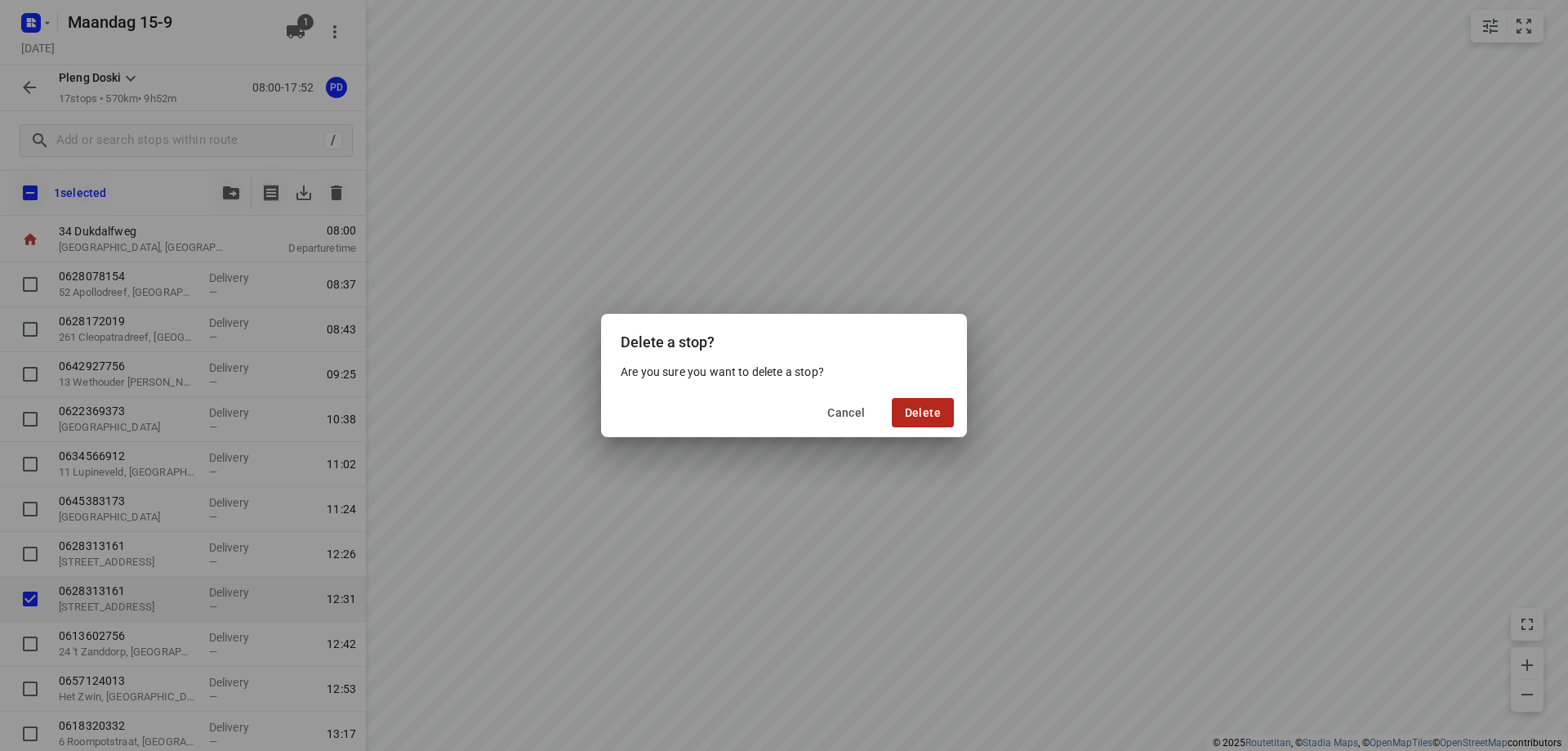
click at [917, 412] on span "Delete" at bounding box center [923, 412] width 36 height 13
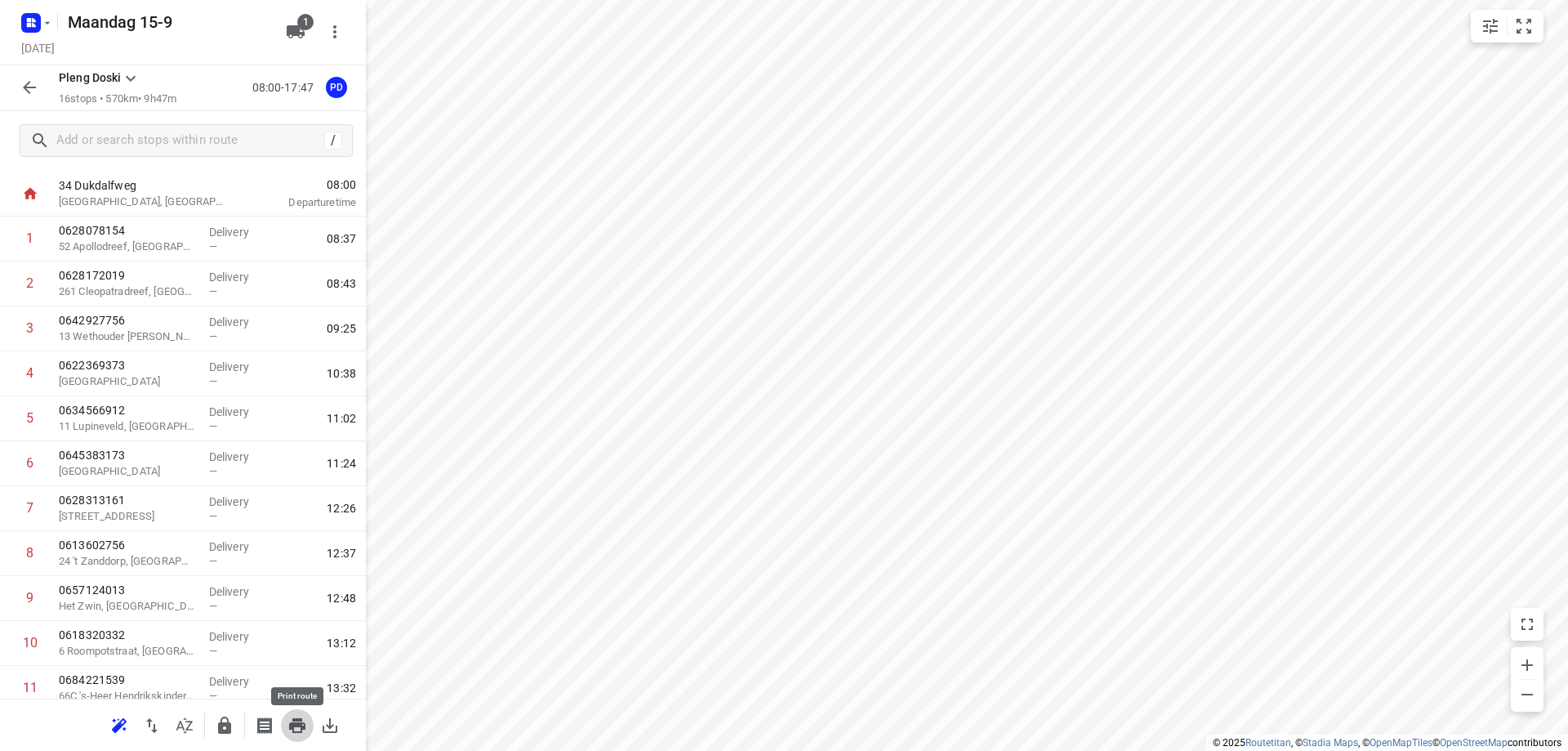
click at [294, 722] on icon "button" at bounding box center [297, 725] width 16 height 14
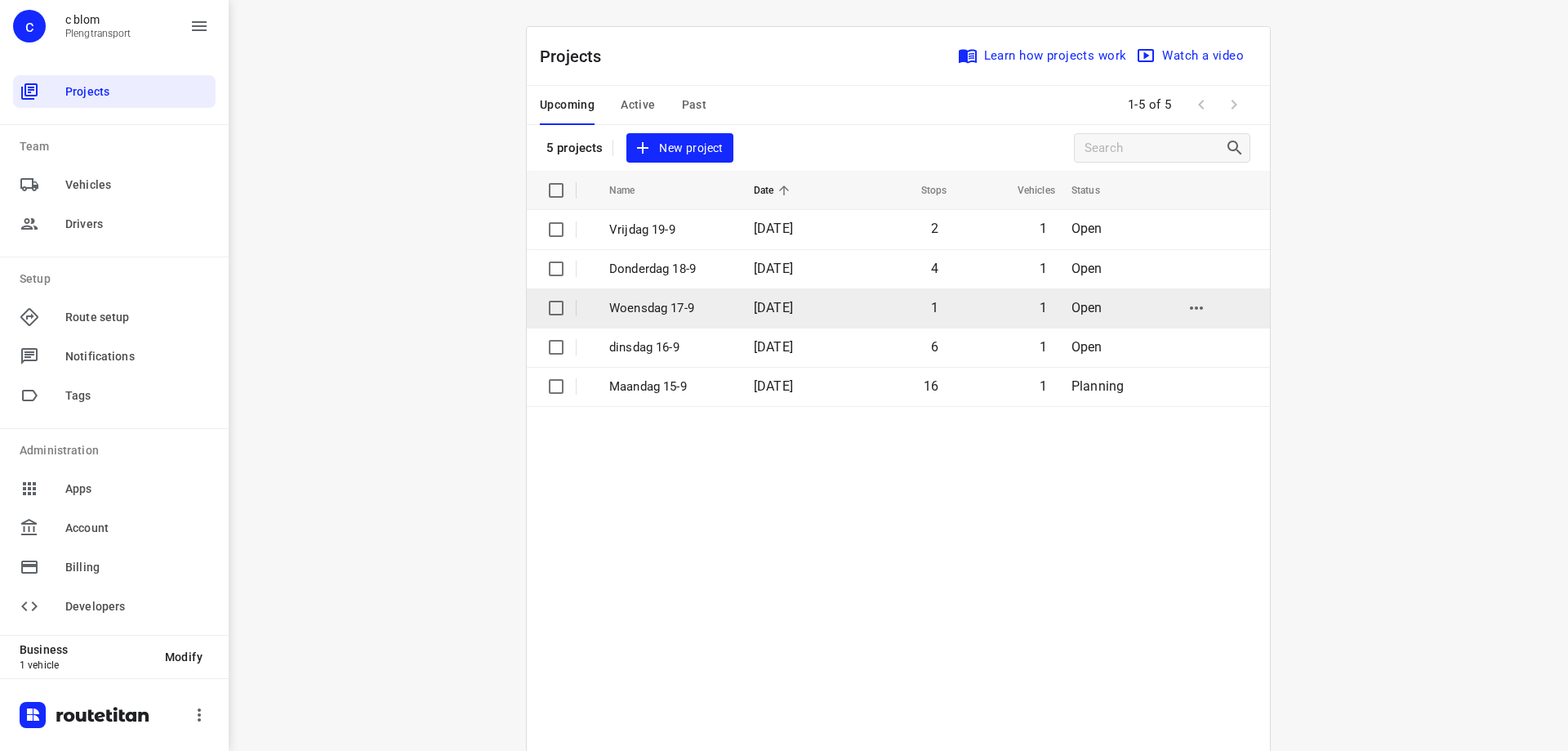
click at [731, 307] on td "Woensdag 17-9" at bounding box center [667, 308] width 147 height 39
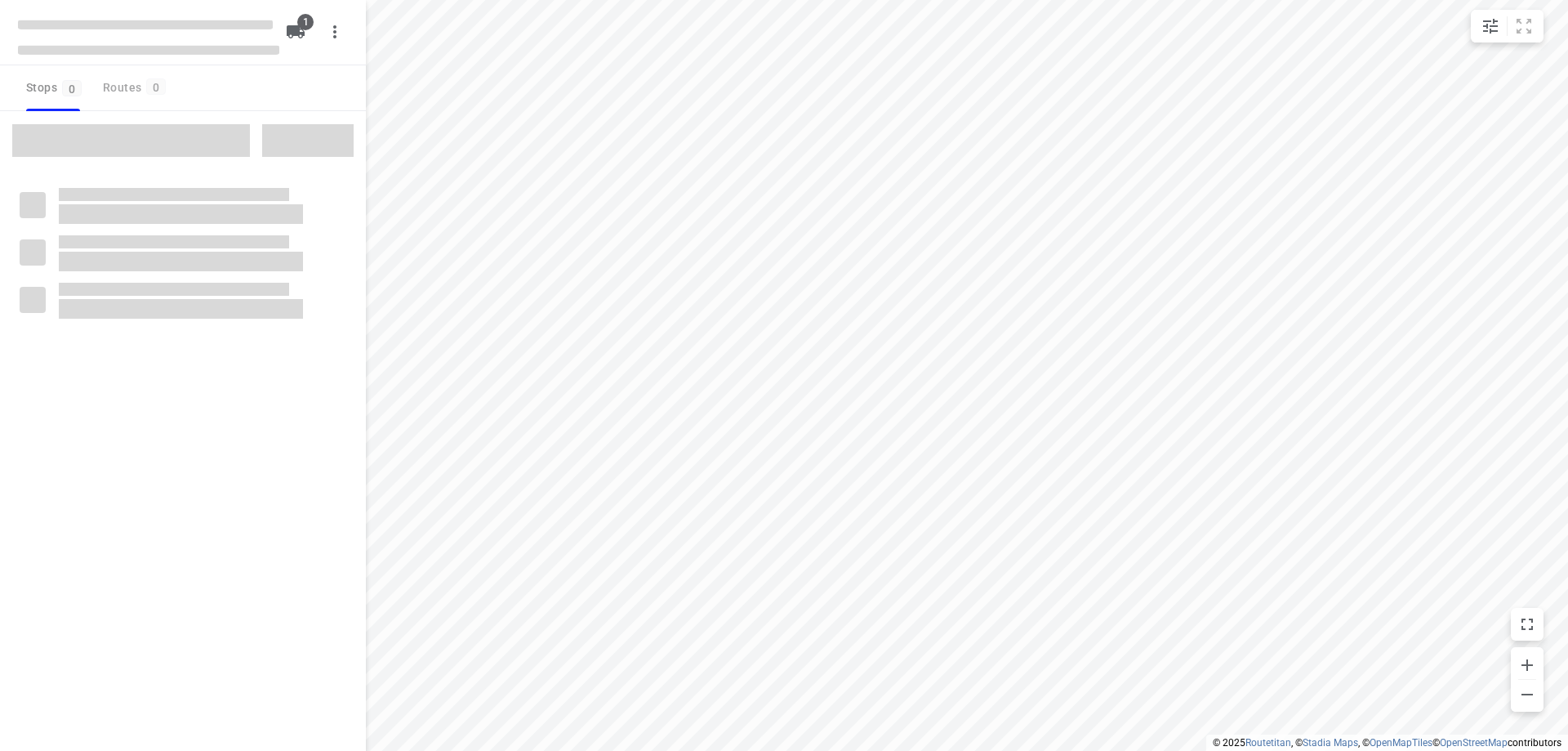
type input "distance"
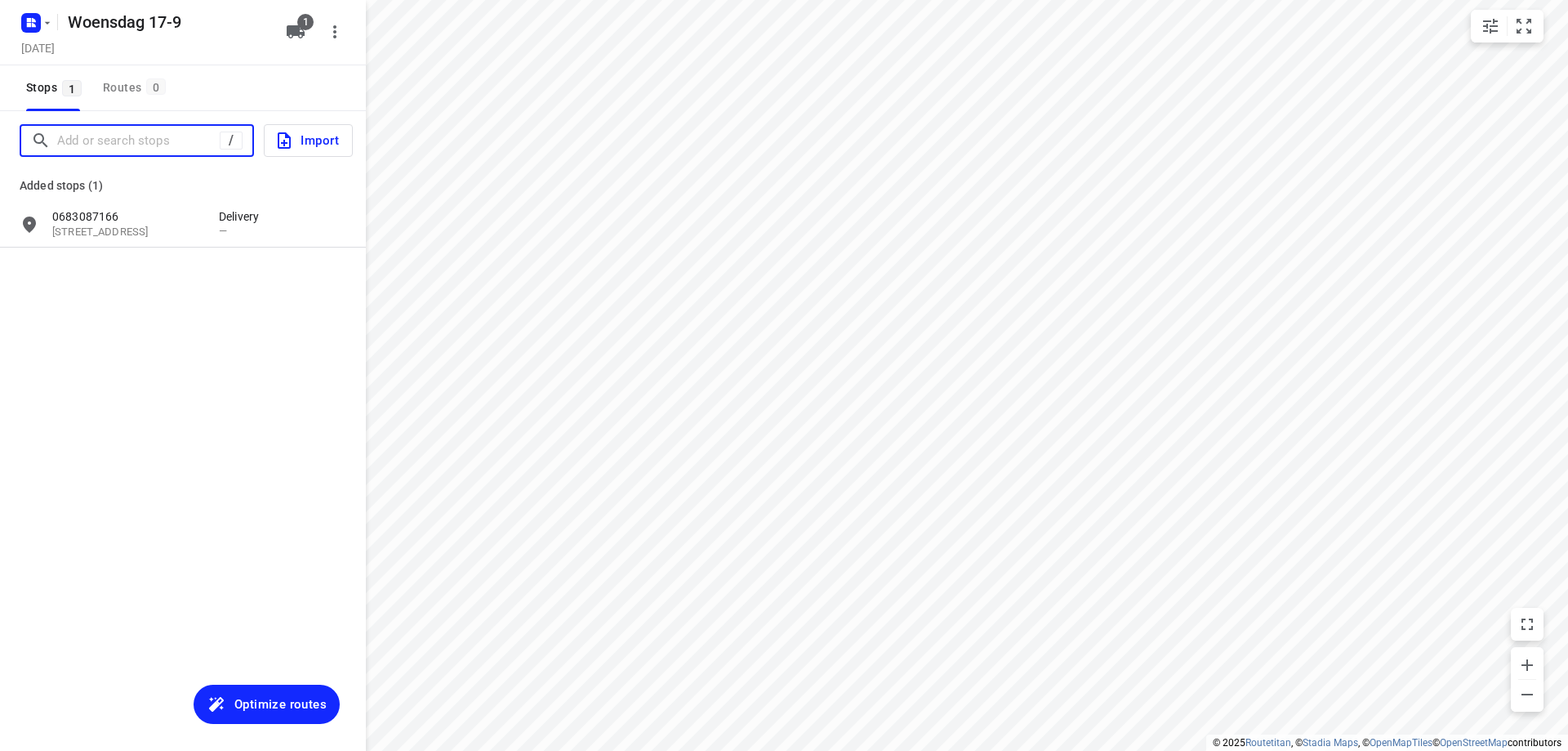
click at [181, 133] on input "Add or search stops" at bounding box center [138, 141] width 163 height 25
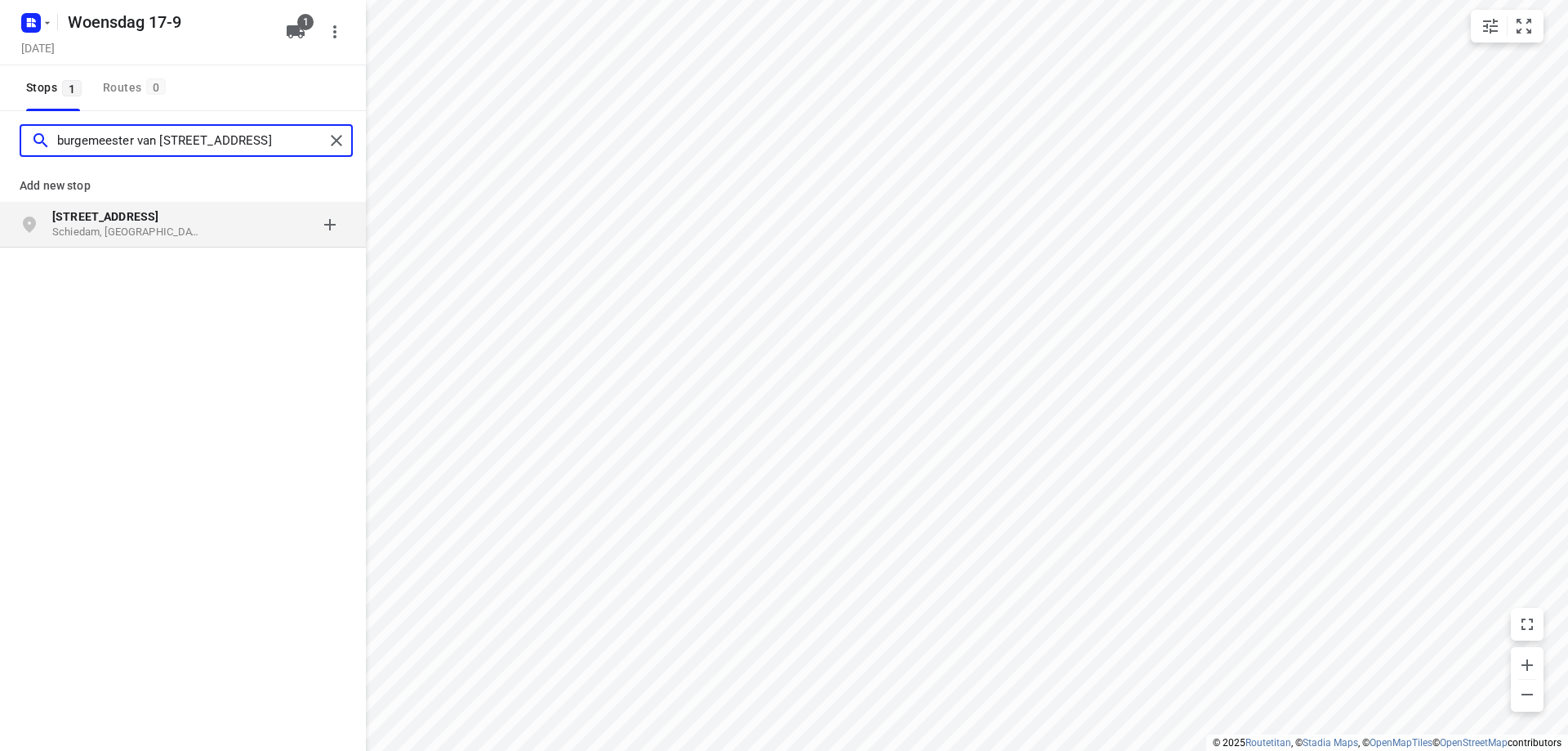
type input "burgemeester van [STREET_ADDRESS]"
click at [229, 212] on div "grid" at bounding box center [282, 225] width 127 height 33
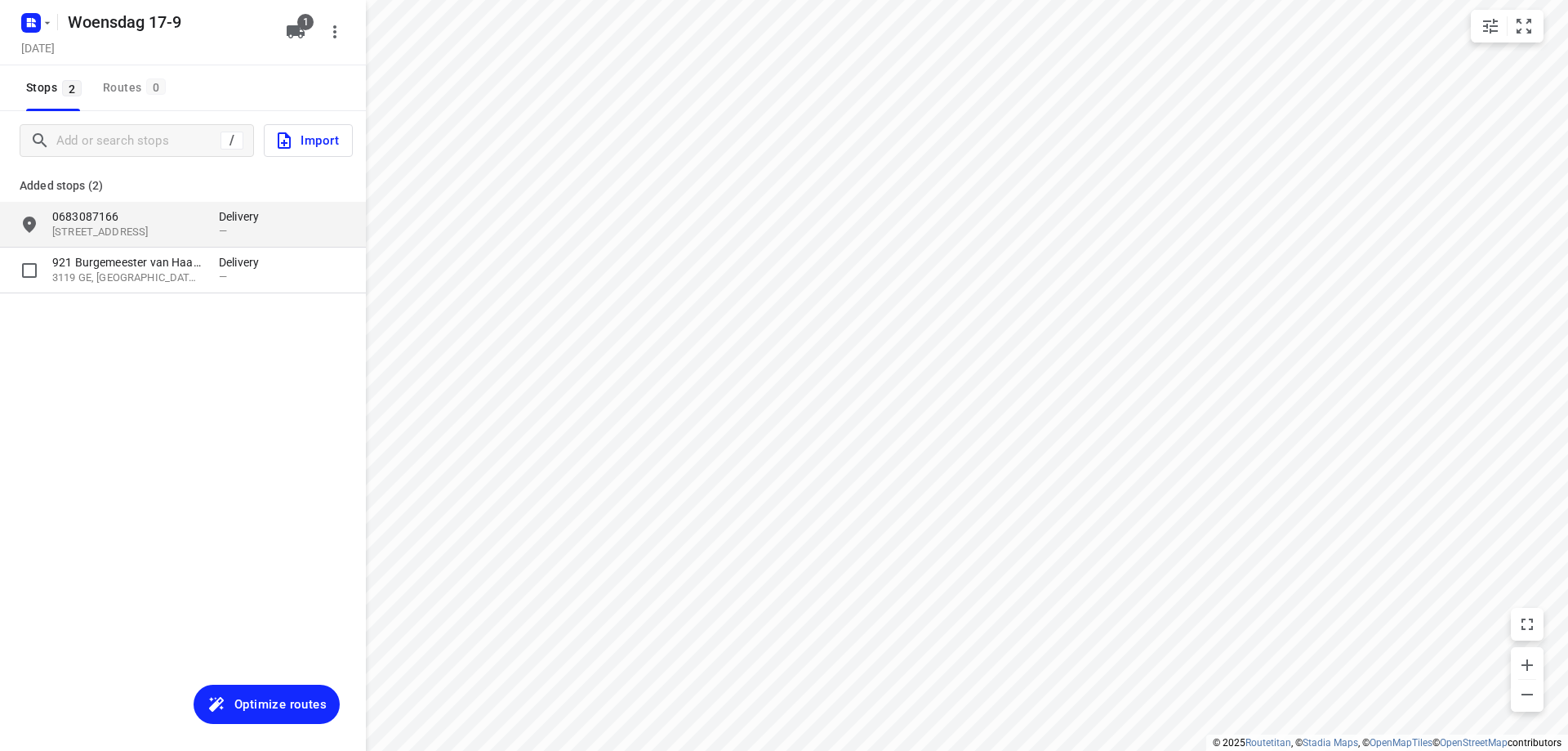
drag, startPoint x: 255, startPoint y: 272, endPoint x: 305, endPoint y: 244, distance: 57.3
click at [255, 273] on div "—" at bounding box center [243, 276] width 49 height 12
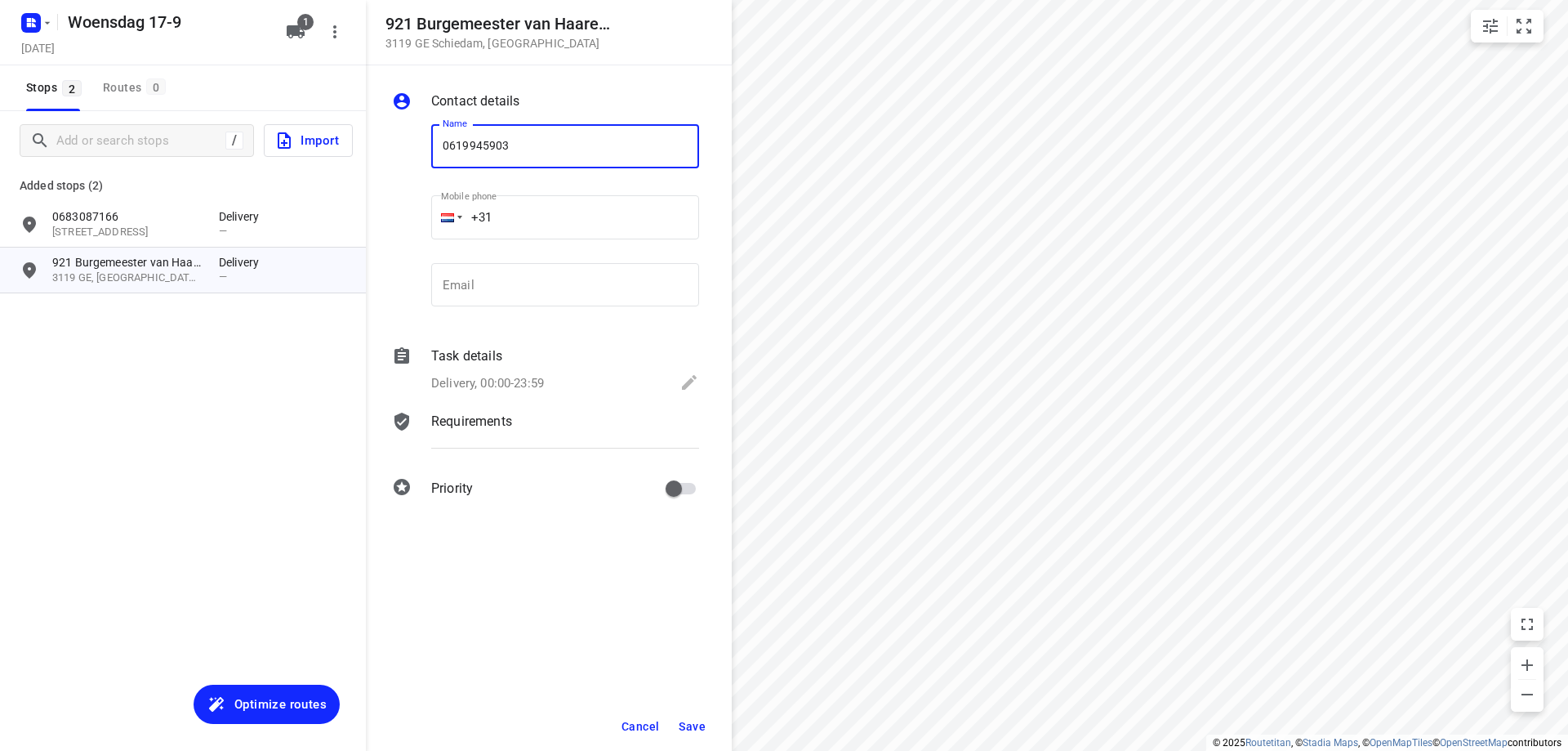
type input "0619945903"
click at [704, 720] on span "Save" at bounding box center [692, 726] width 27 height 13
